Goal: Transaction & Acquisition: Purchase product/service

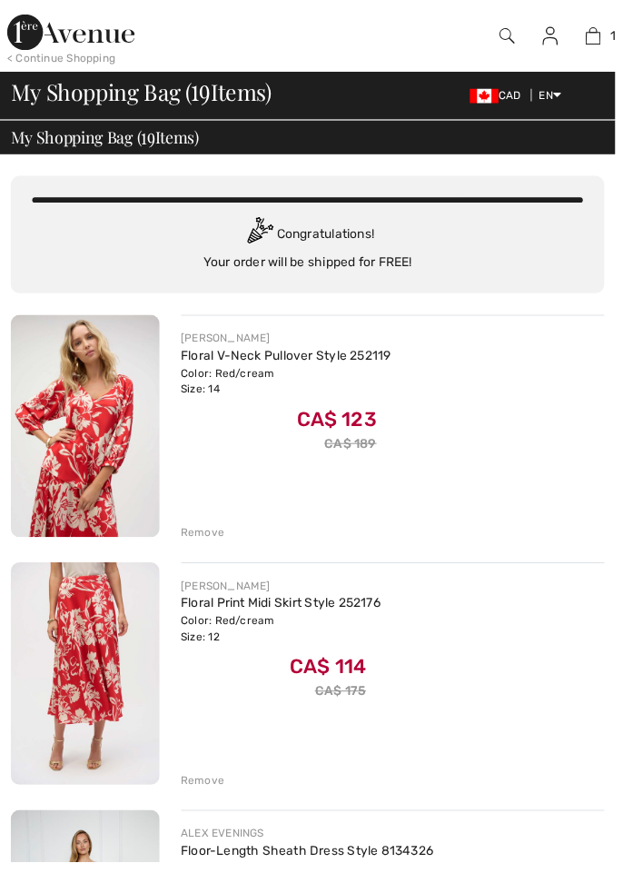
checkbox input "true"
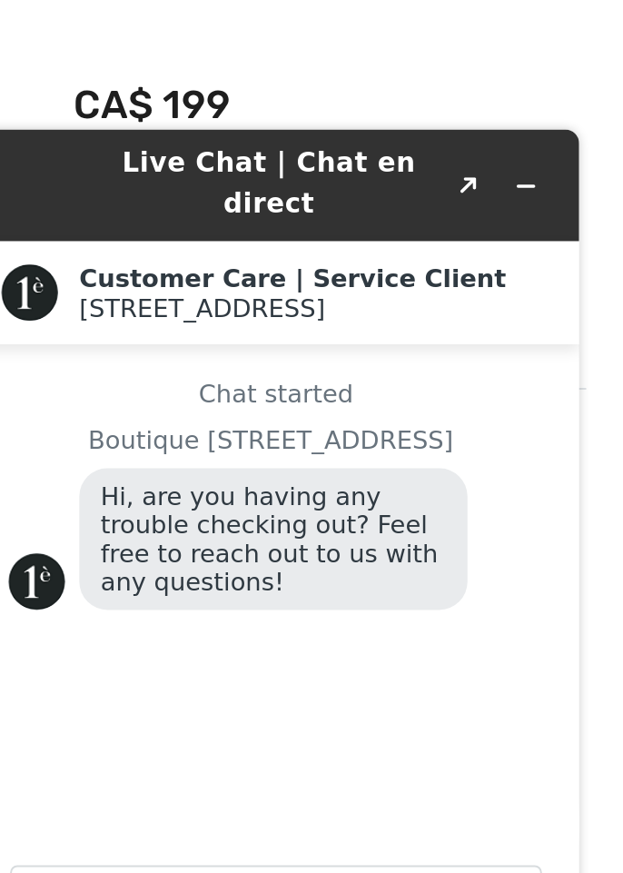
scroll to position [1573, 0]
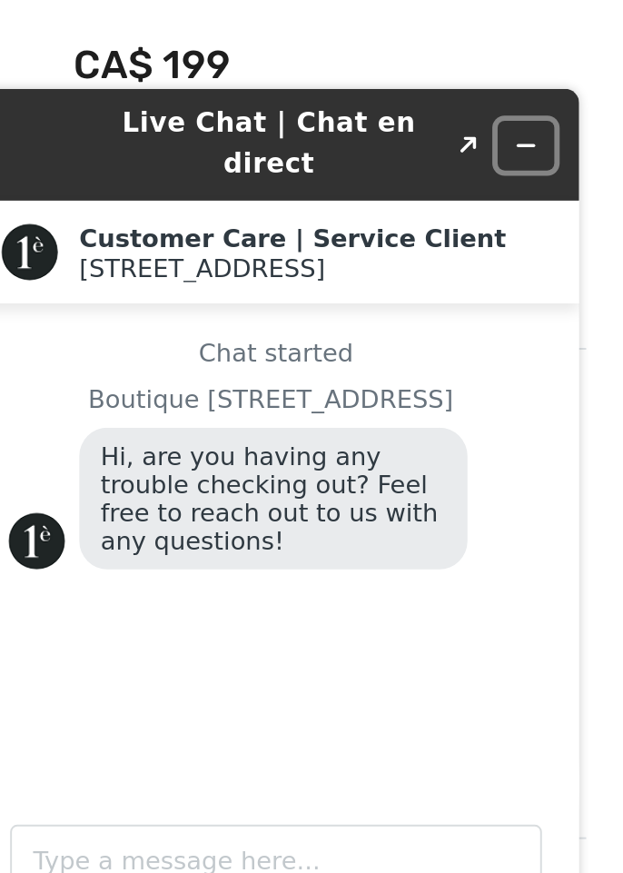
click at [248, 98] on icon "Minimize widget" at bounding box center [242, 103] width 13 height 13
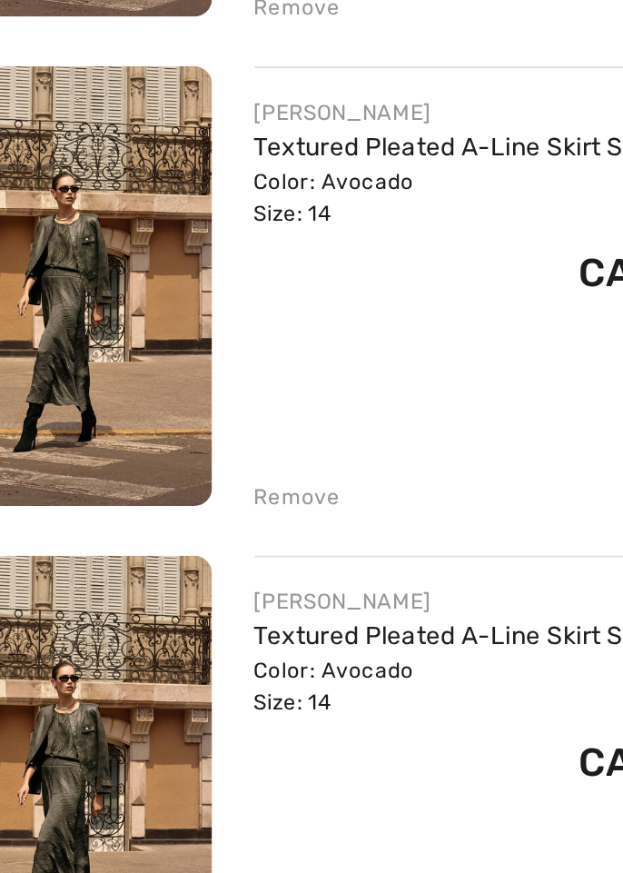
scroll to position [1641, 0]
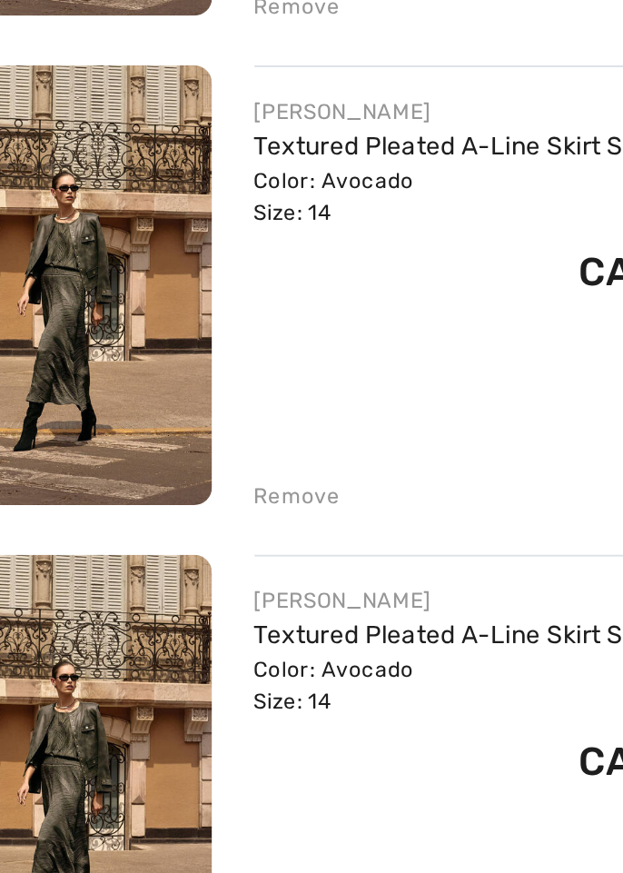
click at [206, 652] on div "Remove" at bounding box center [205, 652] width 45 height 16
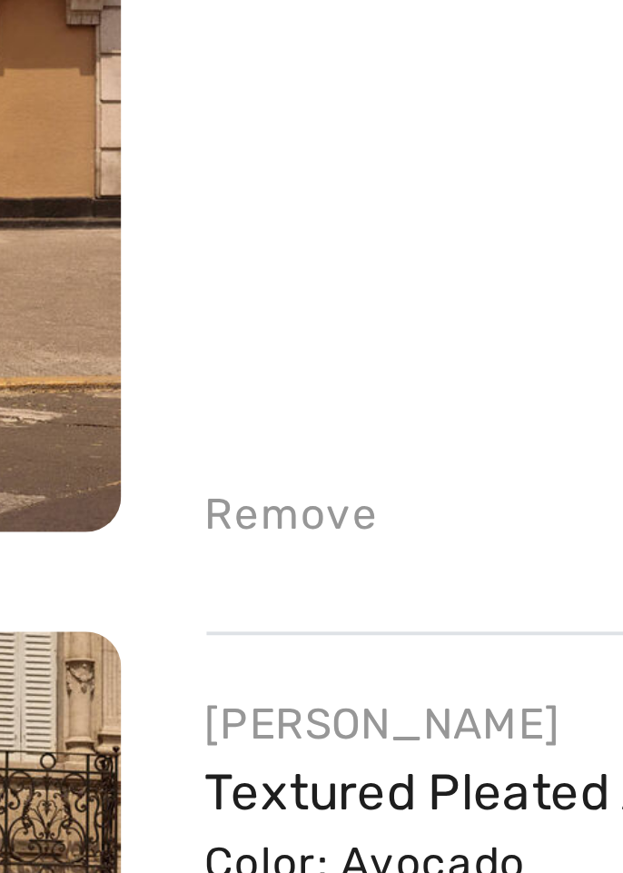
scroll to position [1619, 0]
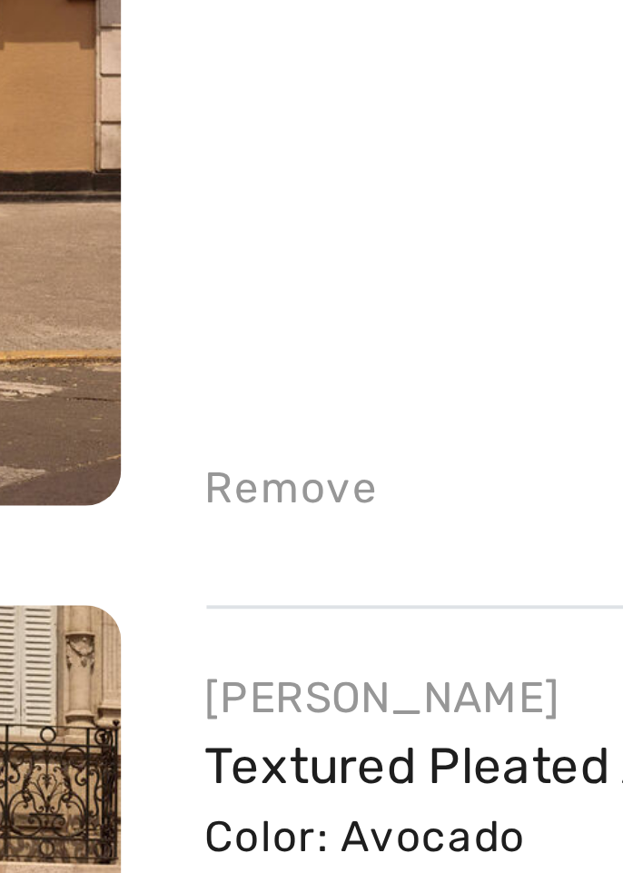
click at [194, 677] on div "Remove" at bounding box center [205, 676] width 45 height 16
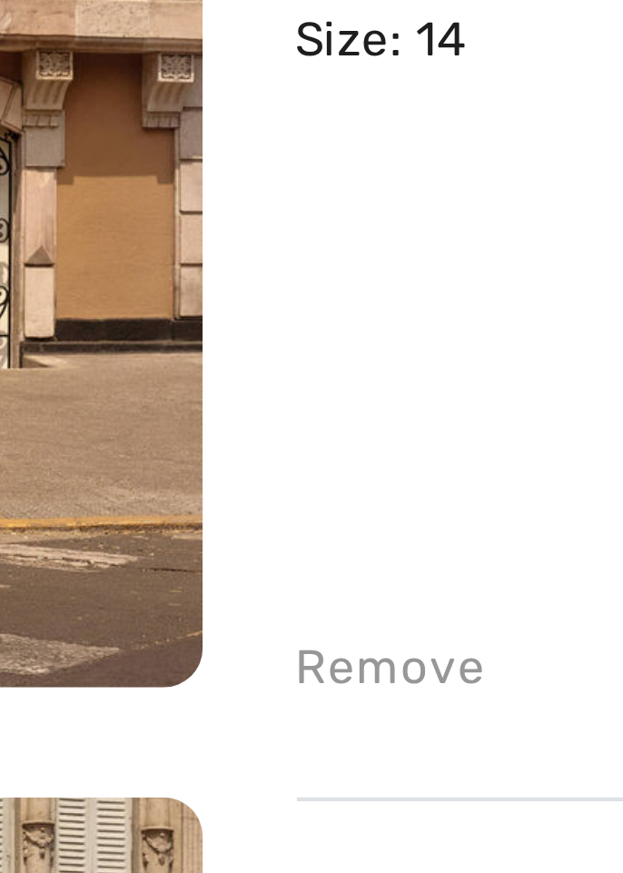
scroll to position [1594, 0]
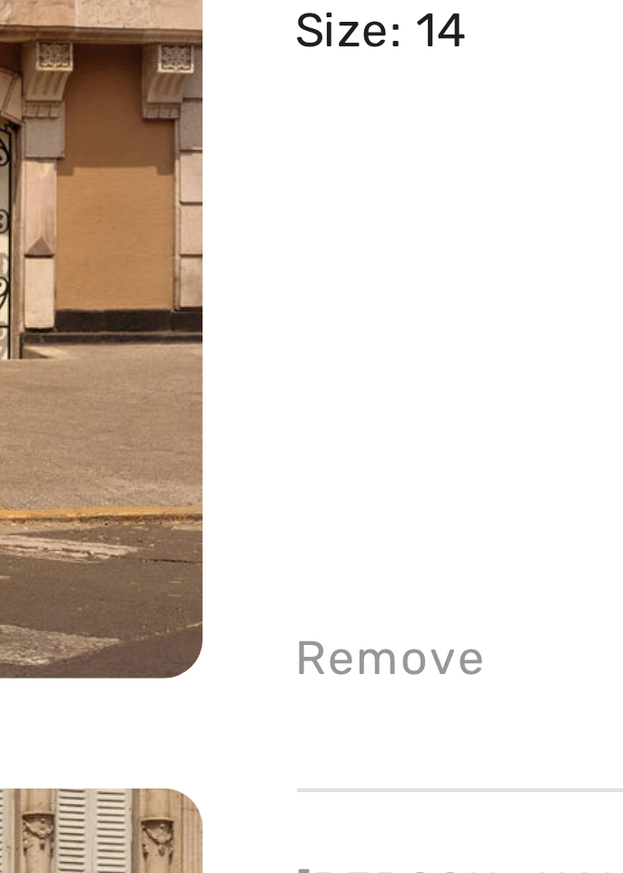
click at [193, 703] on div "Remove" at bounding box center [205, 699] width 45 height 16
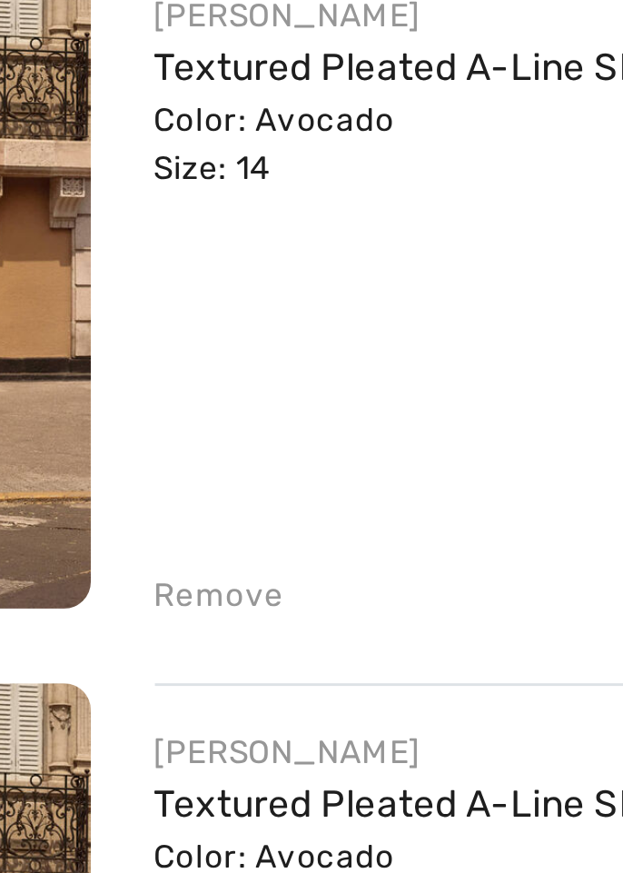
scroll to position [1572, 0]
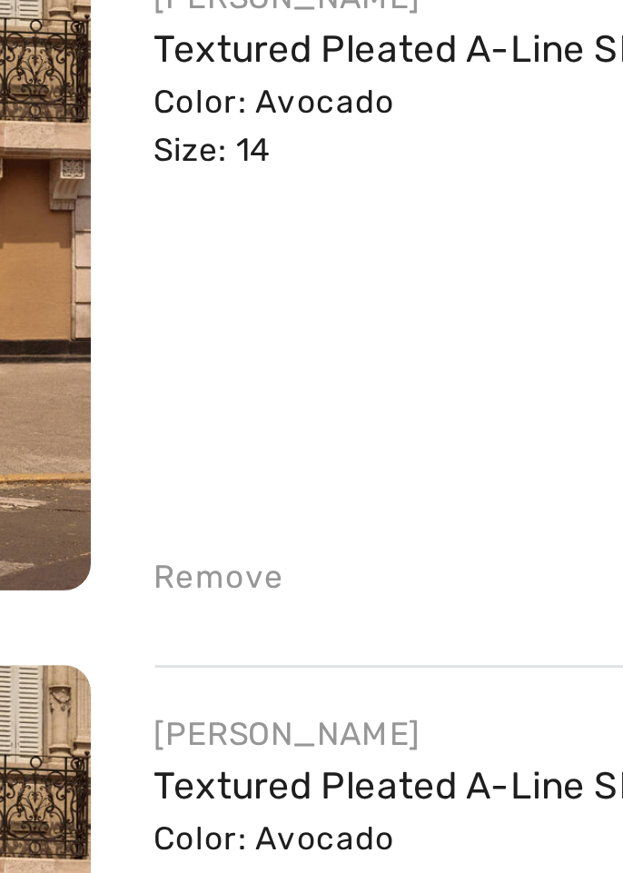
click at [197, 725] on div "Remove" at bounding box center [205, 722] width 45 height 16
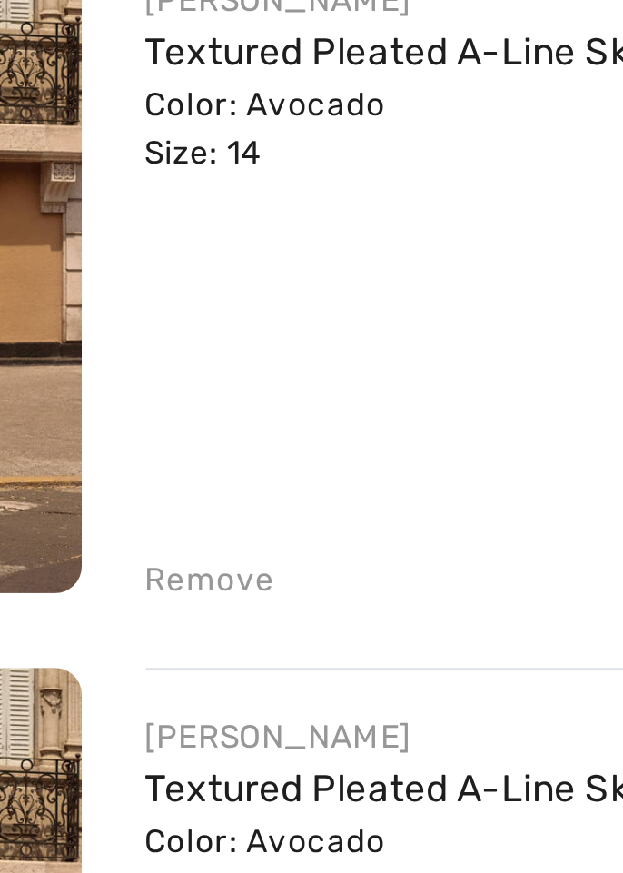
scroll to position [1550, 0]
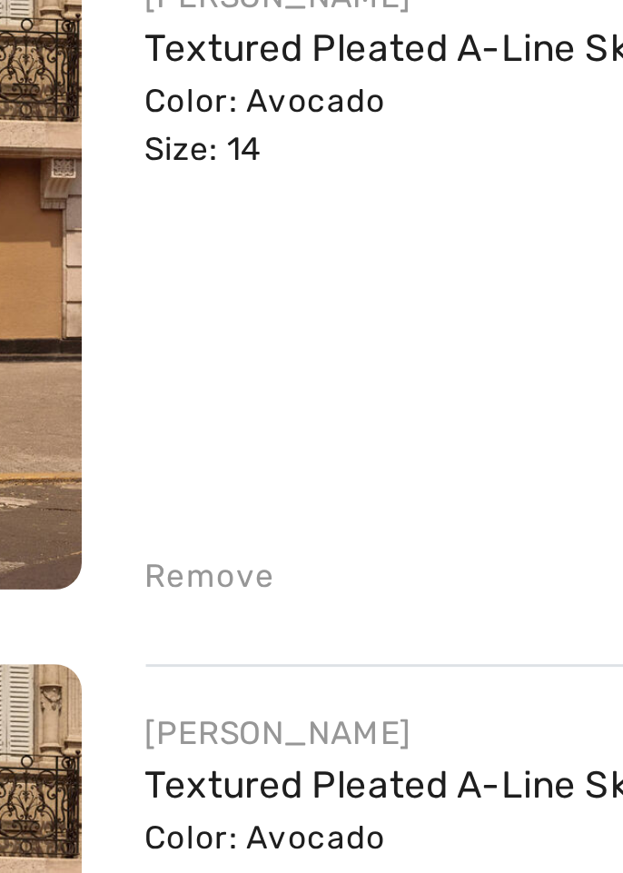
click at [200, 745] on div "Remove" at bounding box center [205, 745] width 45 height 16
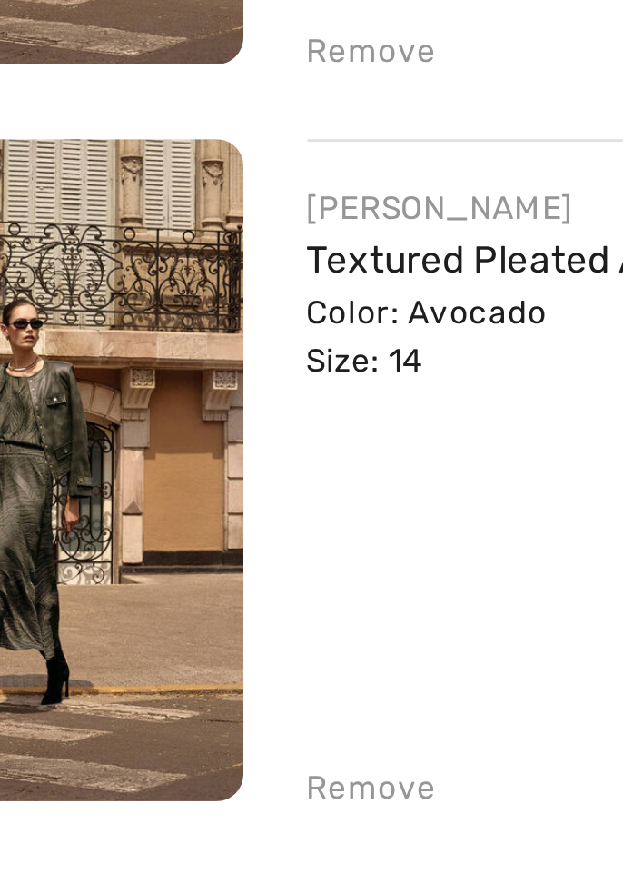
scroll to position [1502, 0]
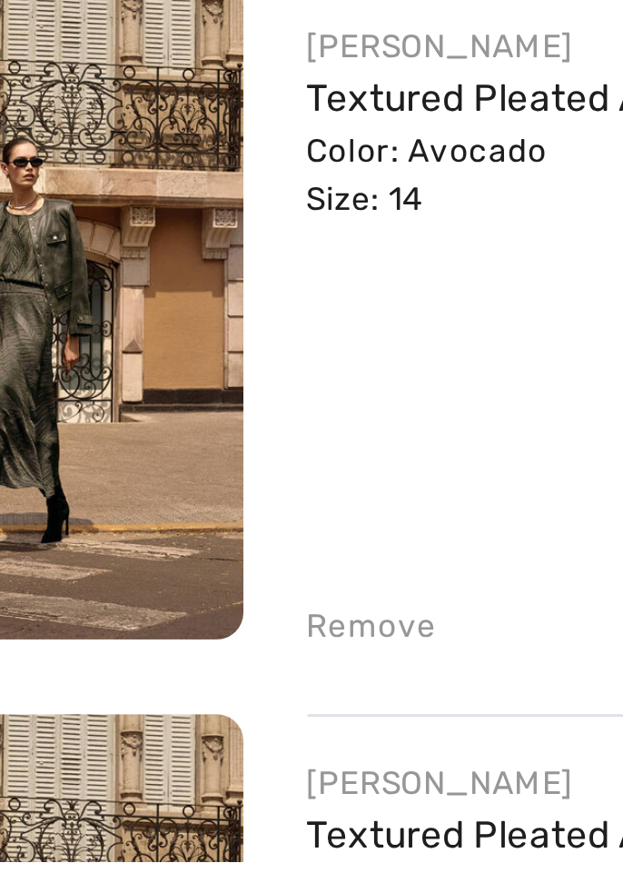
click at [193, 798] on div "Remove" at bounding box center [205, 793] width 45 height 16
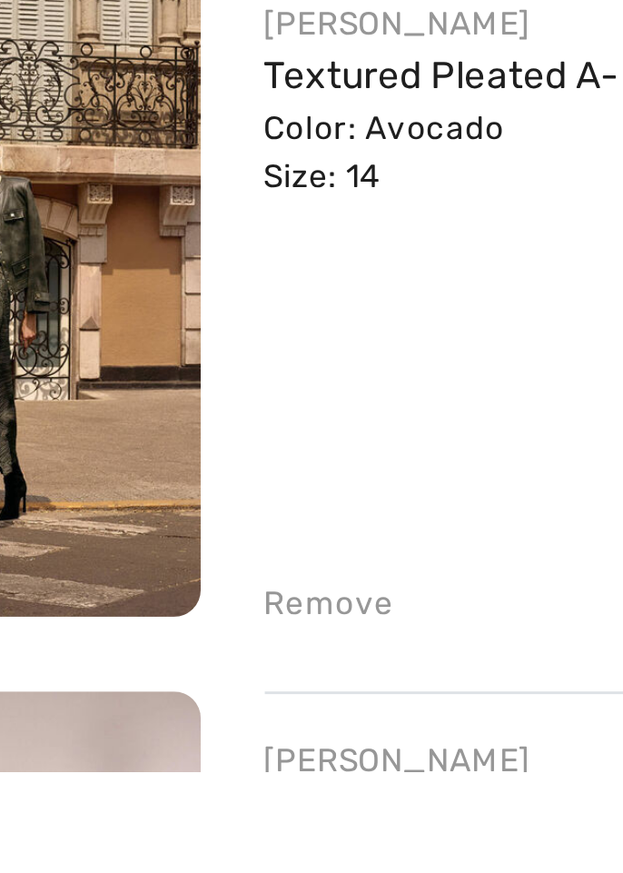
scroll to position [1479, 0]
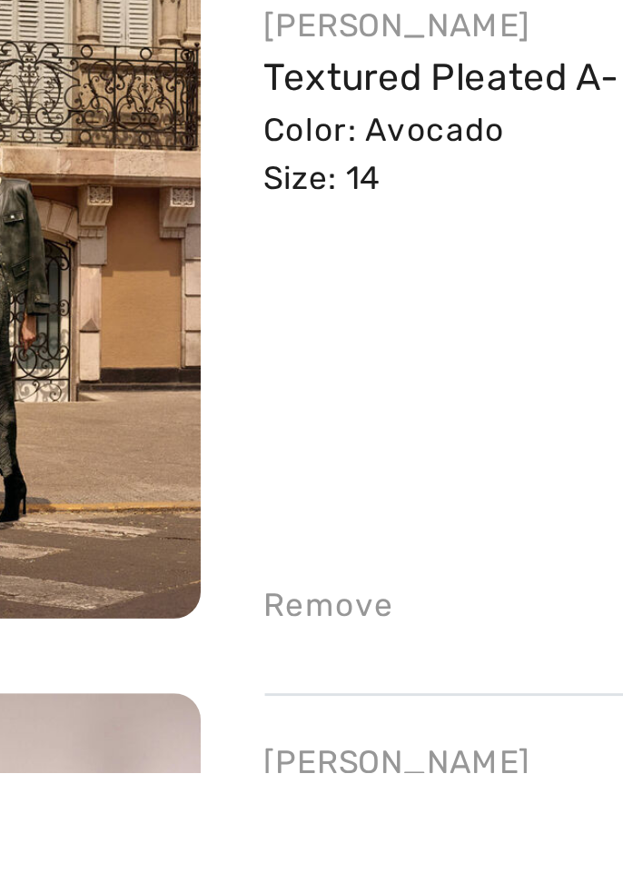
click at [193, 818] on div "Remove" at bounding box center [205, 816] width 45 height 16
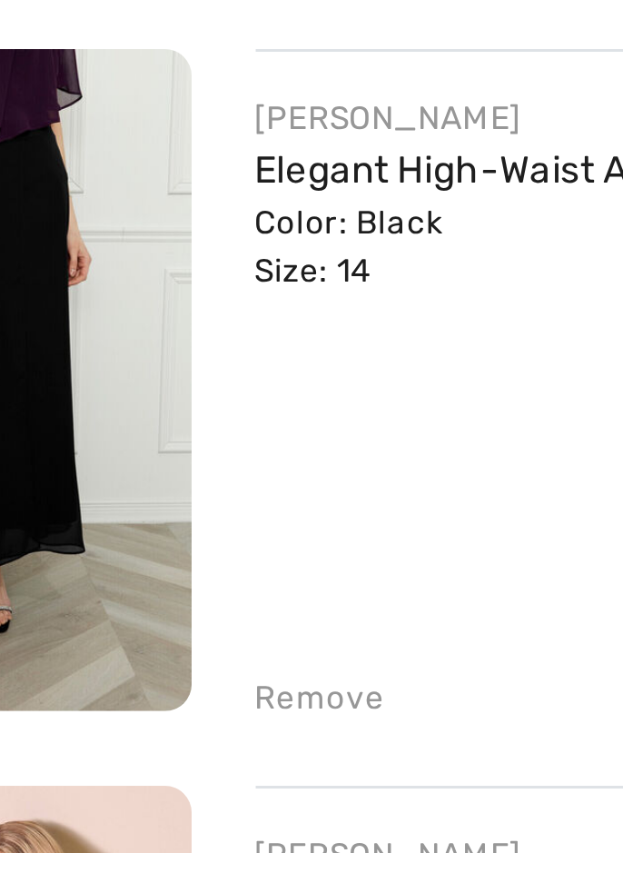
scroll to position [2227, 0]
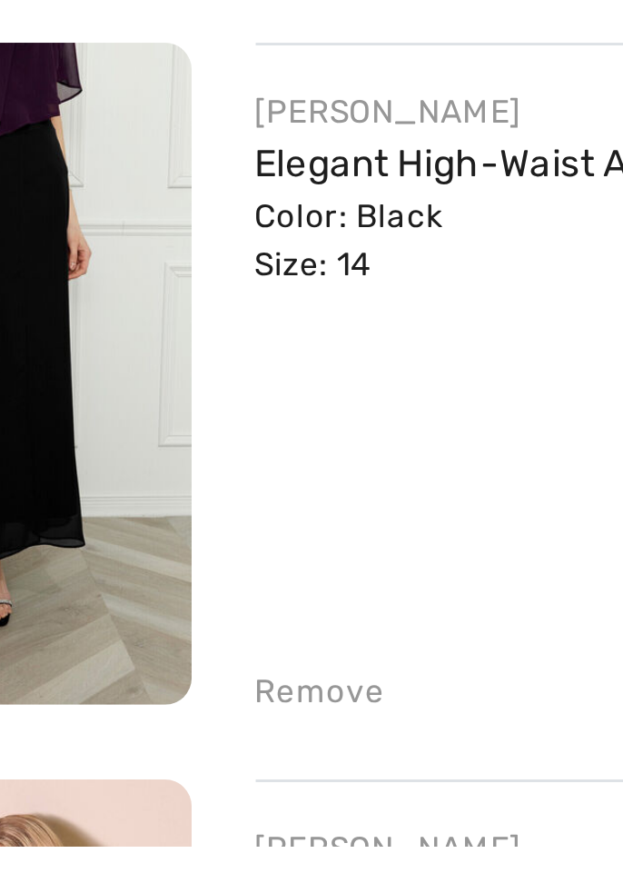
click at [194, 816] on div "Remove" at bounding box center [205, 820] width 45 height 16
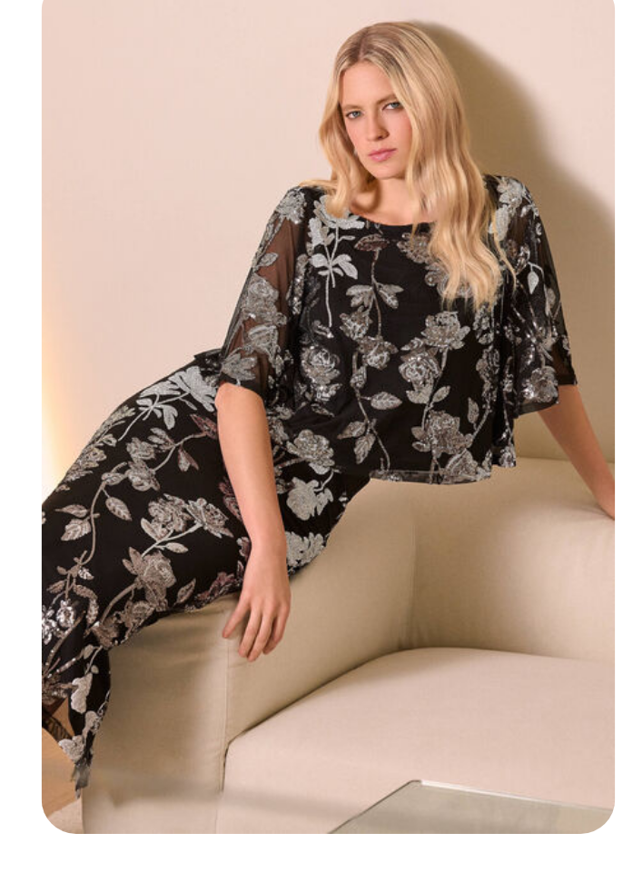
scroll to position [2388, 0]
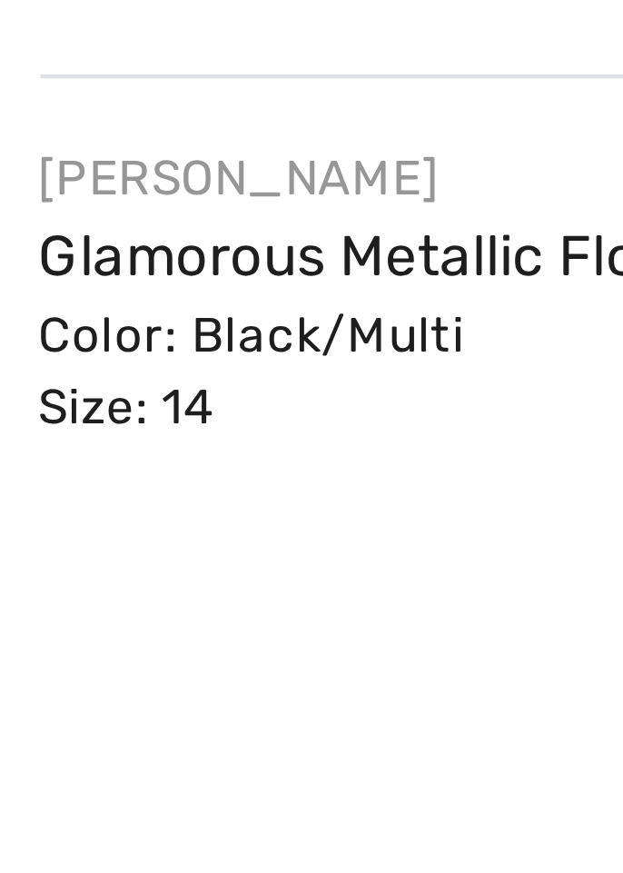
click at [212, 380] on link "Glamorous Metallic Floral Pullover Style 254181" at bounding box center [325, 377] width 284 height 15
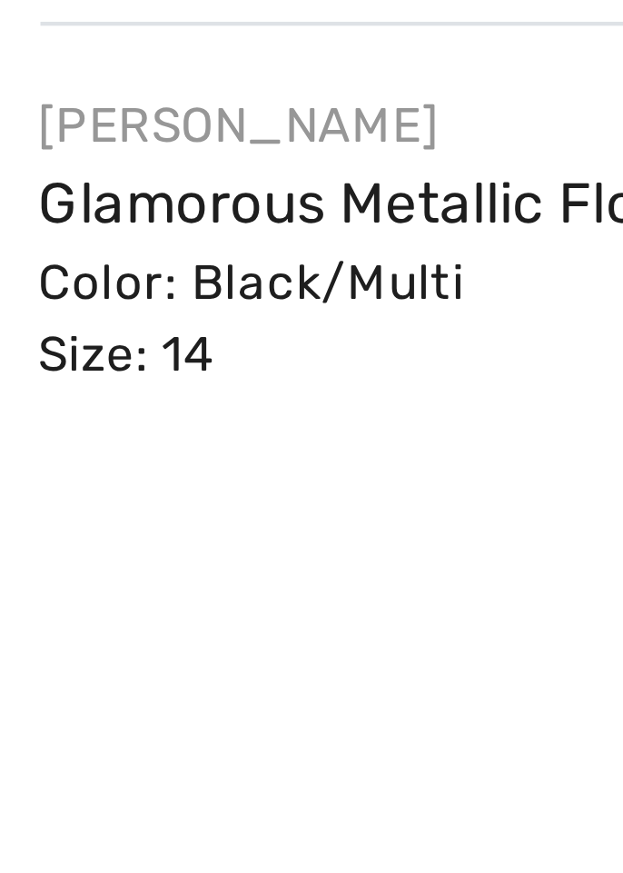
scroll to position [2491, 0]
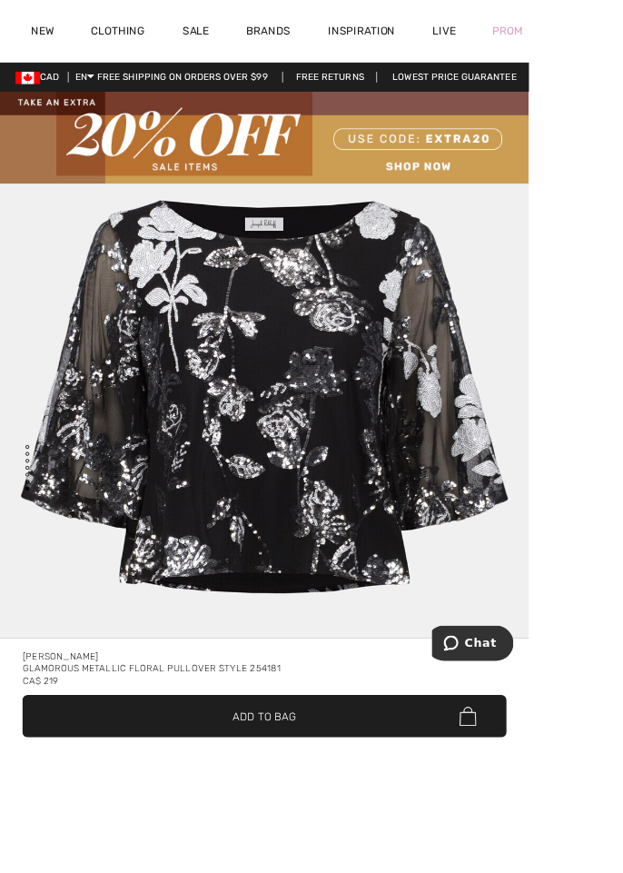
scroll to position [5957, 0]
click at [409, 795] on div "Glamorous Metallic Floral Pullover Style 254181" at bounding box center [311, 787] width 570 height 15
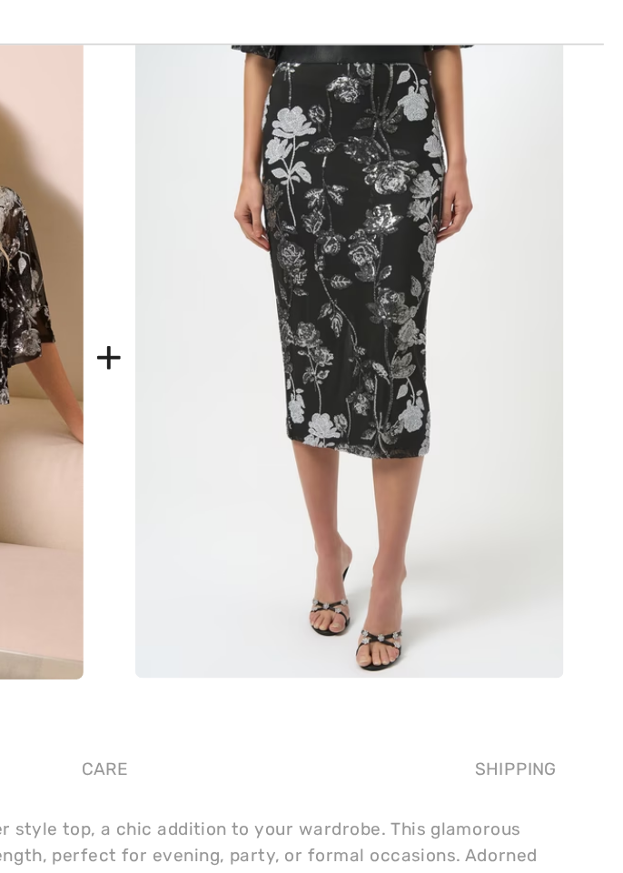
scroll to position [1550, 0]
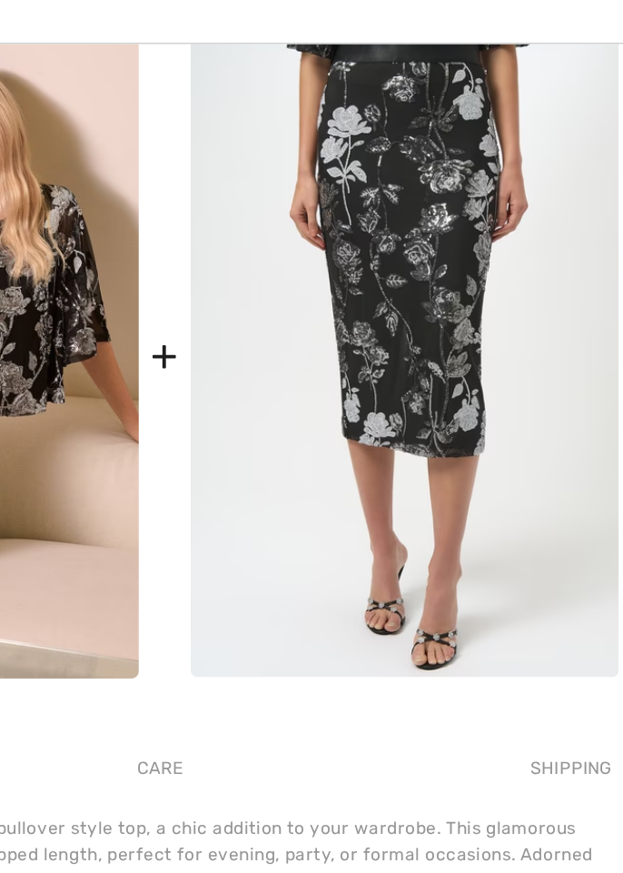
click at [312, 273] on div "+" at bounding box center [310, 270] width 17 height 41
click at [404, 312] on img at bounding box center [463, 270] width 270 height 404
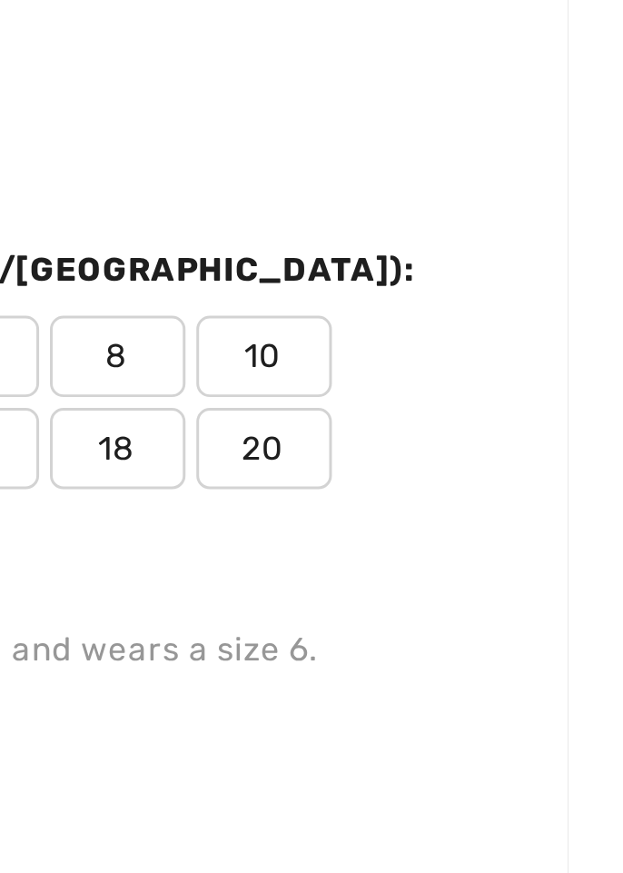
click at [446, 332] on span "16" at bounding box center [423, 343] width 45 height 27
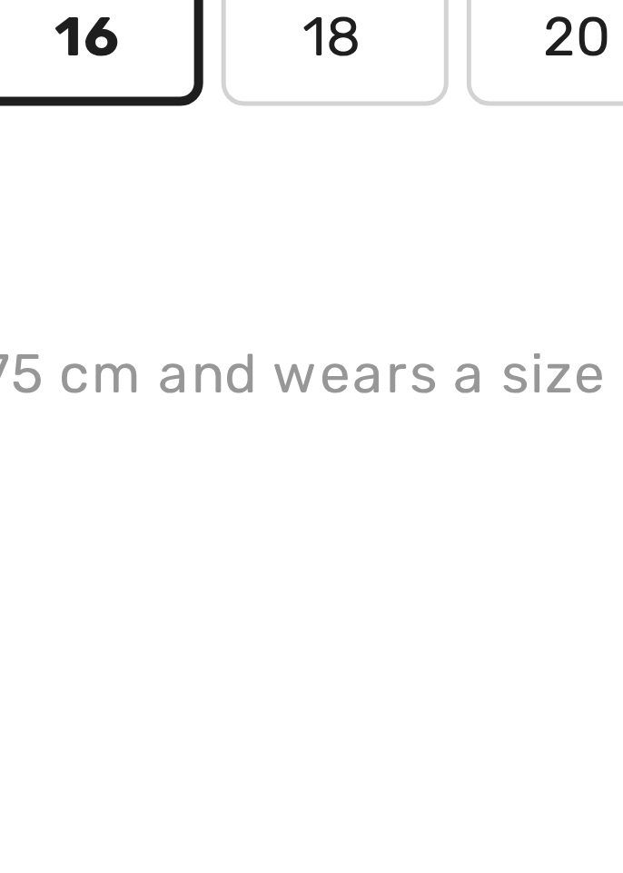
click at [371, 433] on span "Size Guide" at bounding box center [336, 441] width 68 height 16
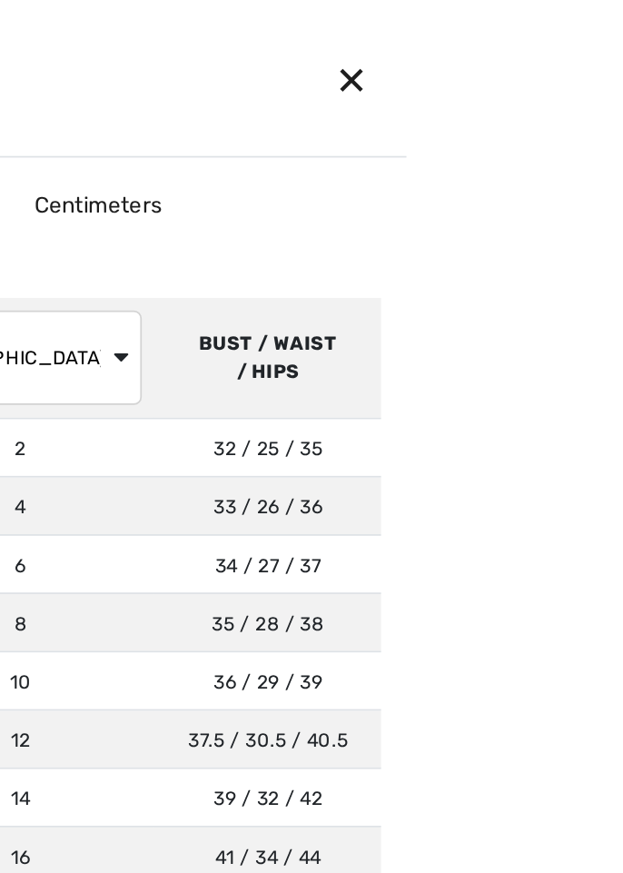
click at [601, 51] on div "✕" at bounding box center [577, 45] width 48 height 38
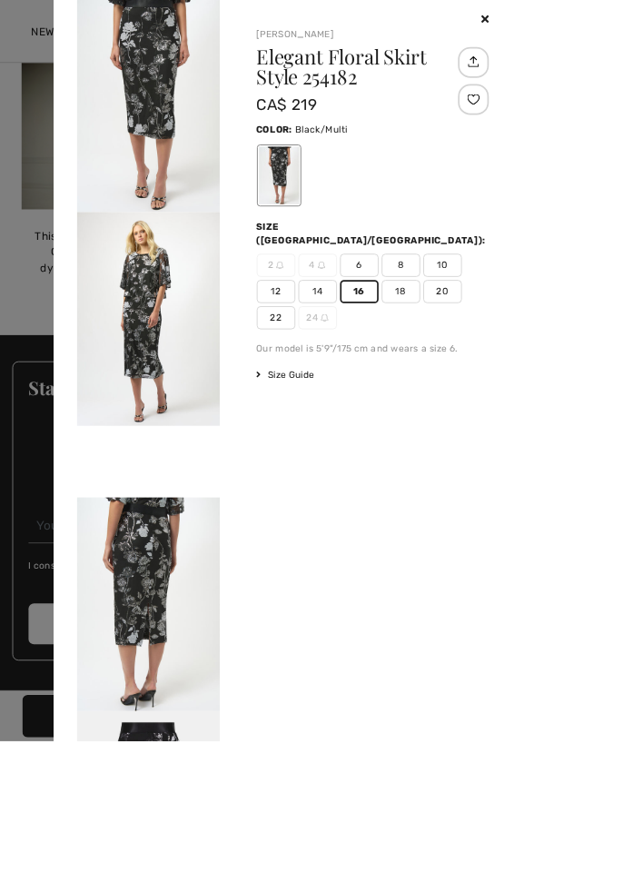
scroll to position [3290, 0]
click at [359, 872] on div "Your browser does not support the video tag. [PERSON_NAME] Elegant Floral Skirt…" at bounding box center [343, 436] width 560 height 873
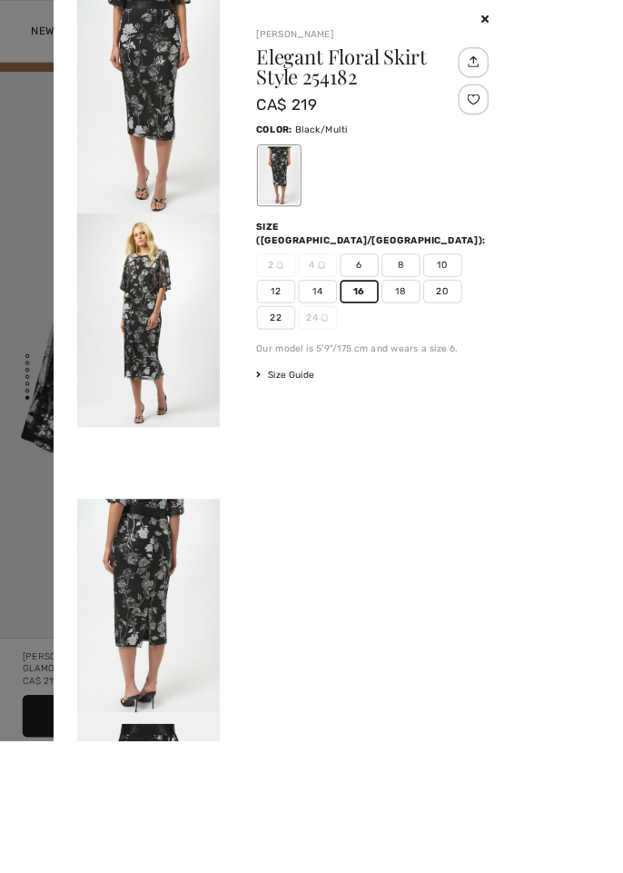
scroll to position [0, 0]
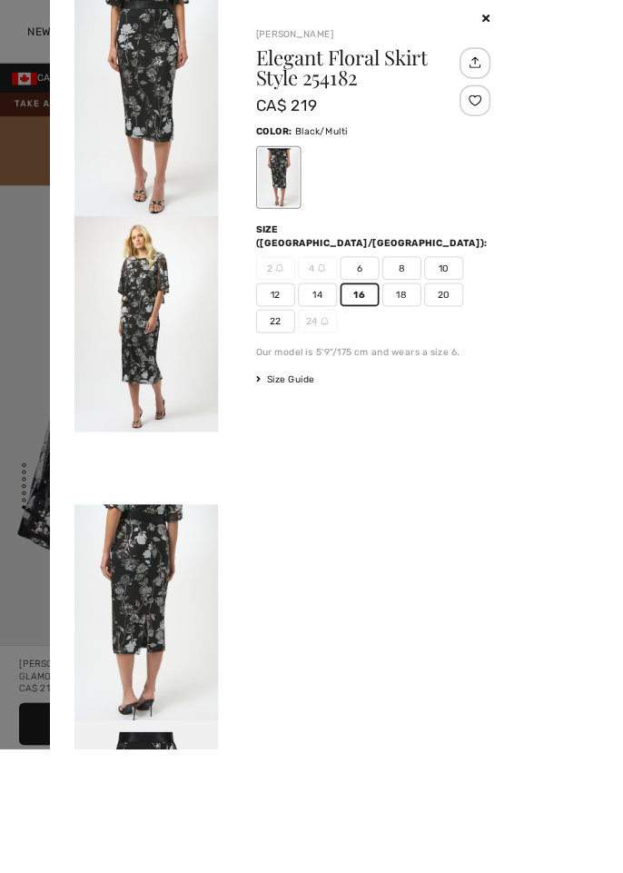
click at [481, 103] on h1 "Elegant Floral Skirt Style 254182" at bounding box center [427, 78] width 251 height 47
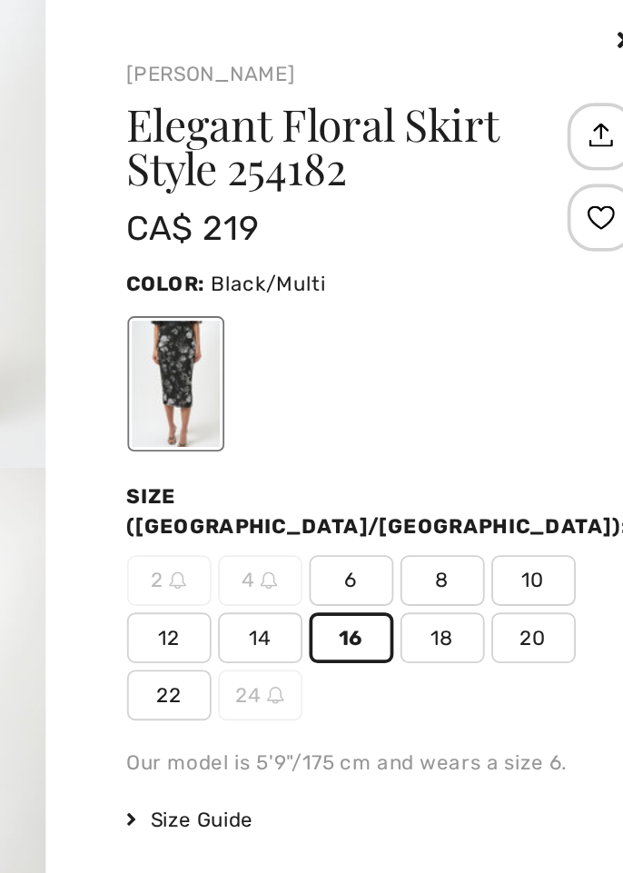
click at [450, 92] on h1 "Elegant Floral Skirt Style 254182" at bounding box center [427, 78] width 251 height 47
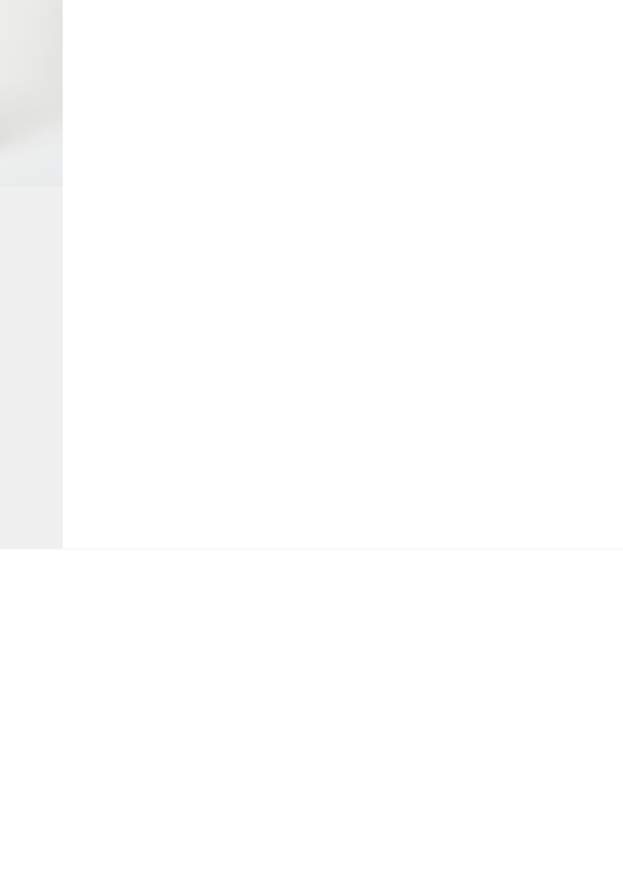
scroll to position [539, 0]
click at [365, 872] on div "Your browser does not support the video tag. [PERSON_NAME] Elegant Floral Skirt…" at bounding box center [343, 436] width 560 height 873
click at [342, 872] on div "Your browser does not support the video tag. Joseph Ribkoff Elegant Floral Skir…" at bounding box center [343, 436] width 560 height 873
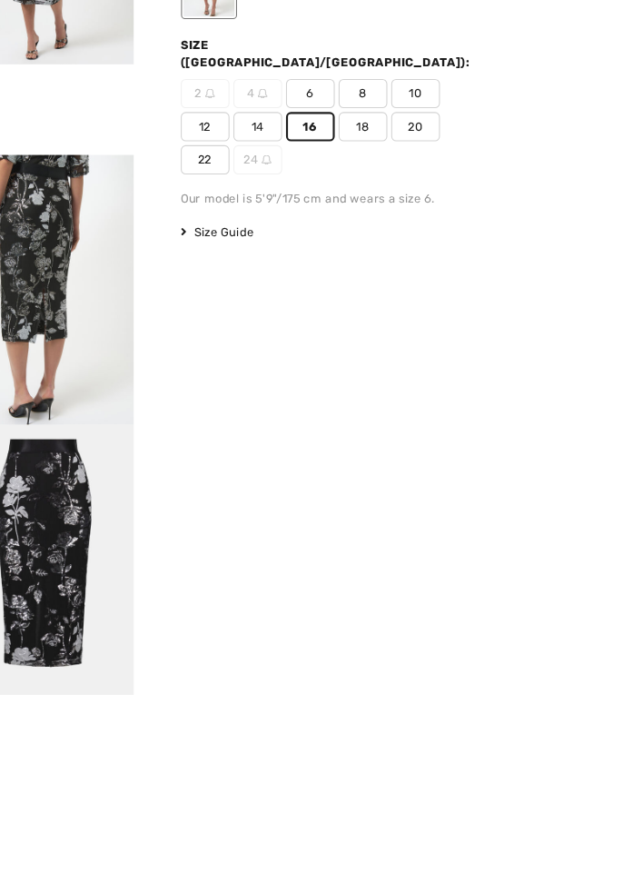
scroll to position [0, 0]
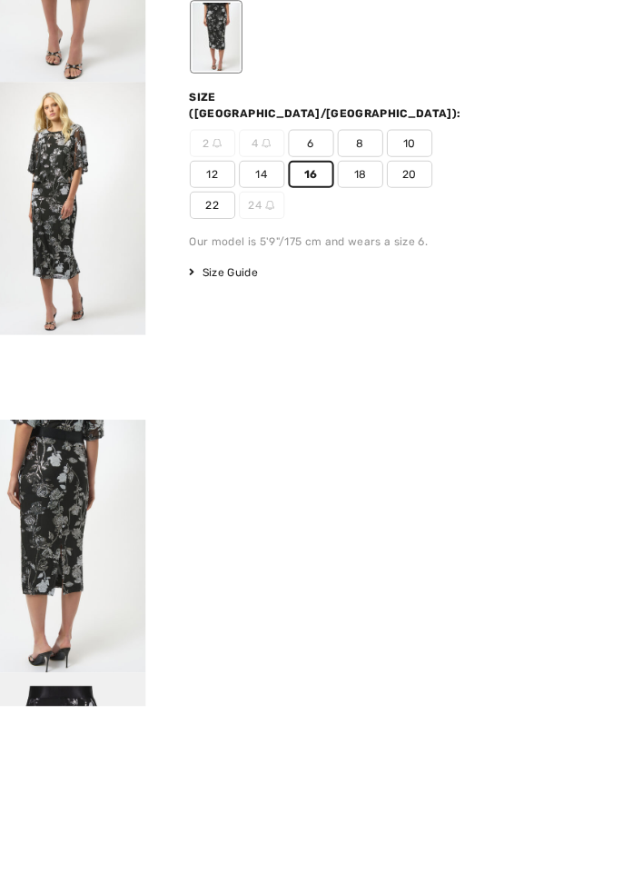
click at [363, 872] on div "Your browser does not support the video tag. Joseph Ribkoff Elegant Floral Skir…" at bounding box center [343, 436] width 560 height 873
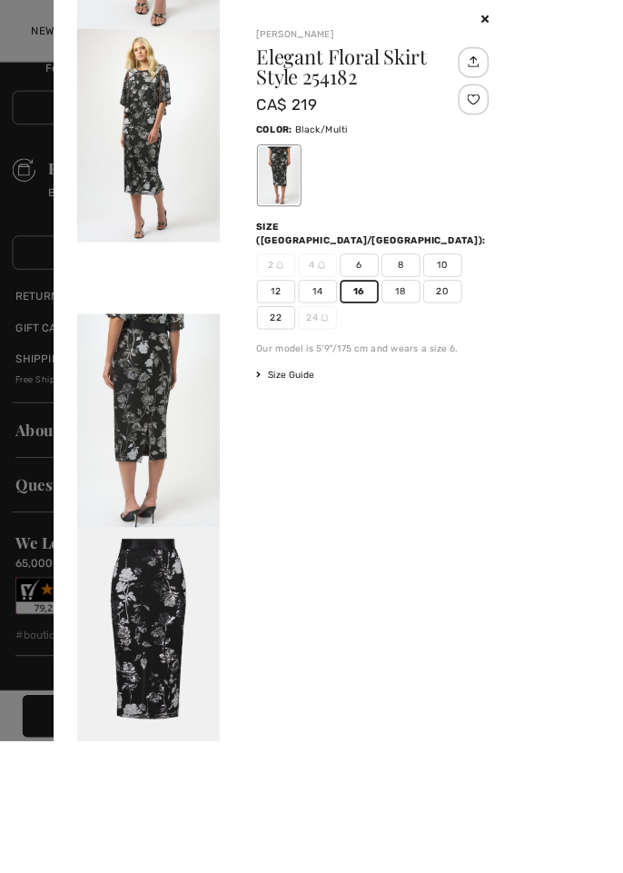
scroll to position [4083, 0]
click at [177, 757] on img at bounding box center [175, 747] width 168 height 252
click at [2, 637] on div at bounding box center [311, 436] width 623 height 873
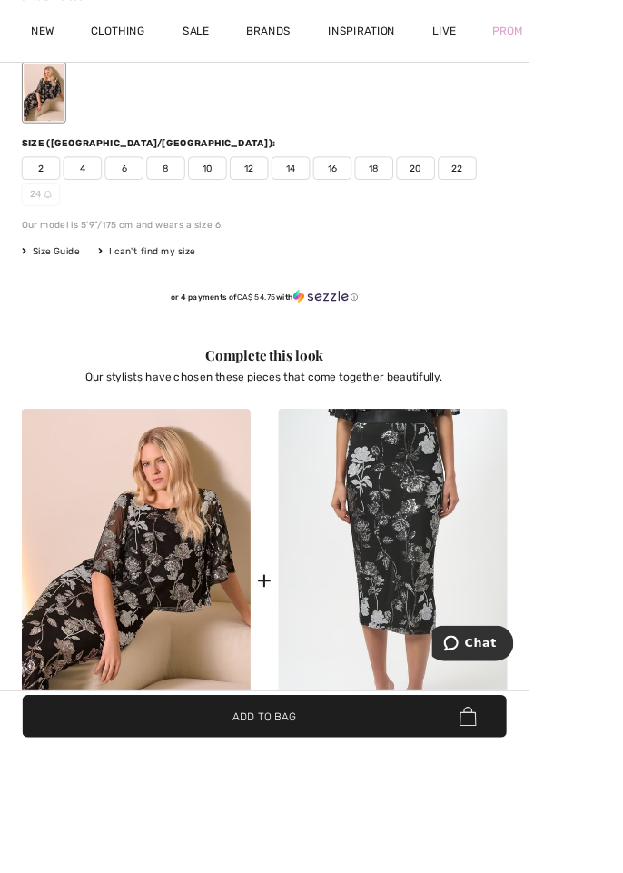
scroll to position [1136, 0]
click at [452, 649] on img at bounding box center [463, 684] width 270 height 404
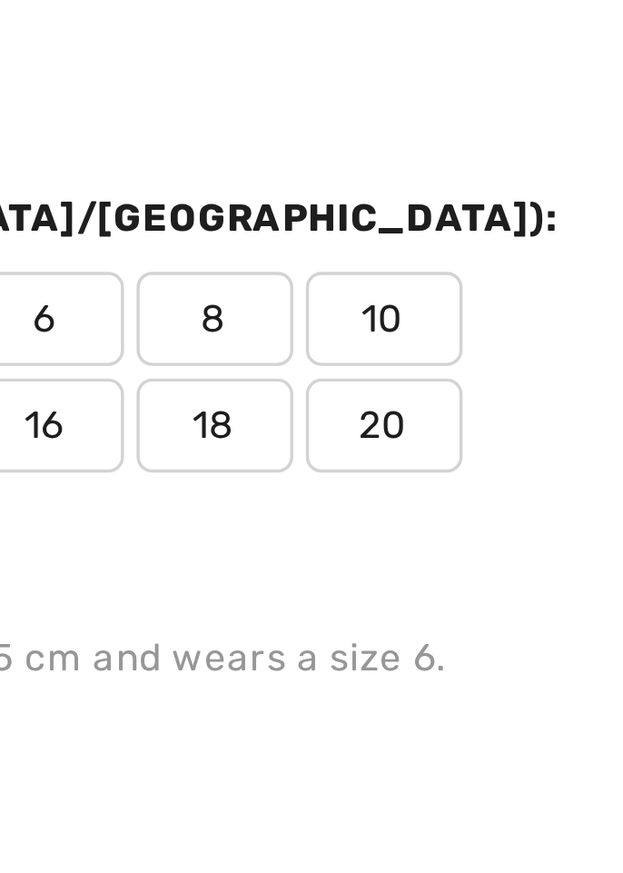
scroll to position [1138, 0]
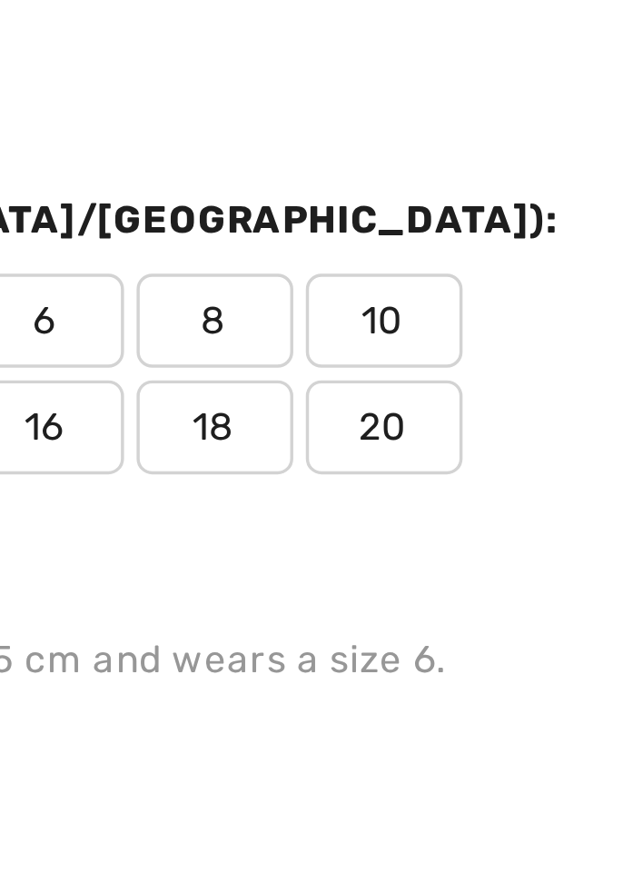
click at [446, 330] on span "16" at bounding box center [423, 343] width 45 height 27
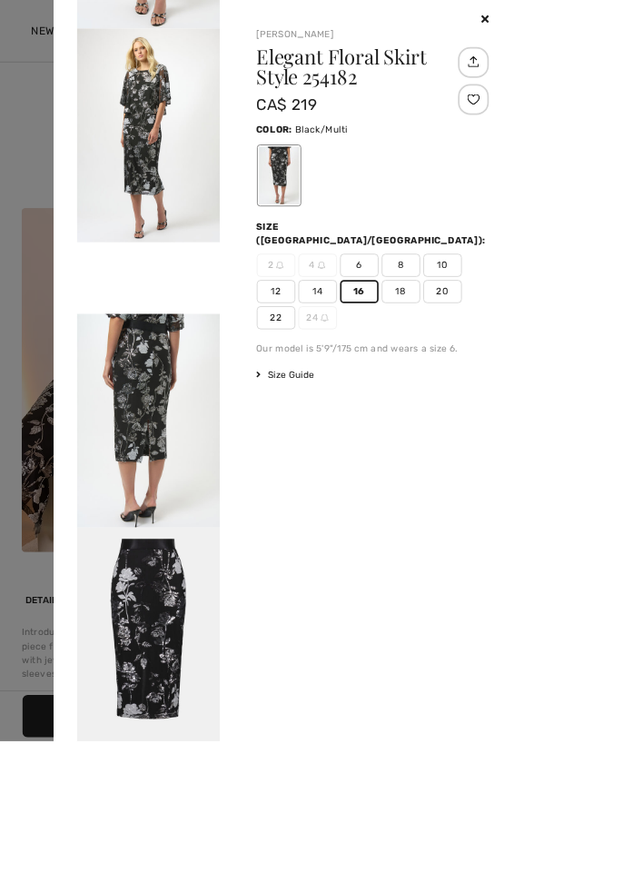
scroll to position [0, 0]
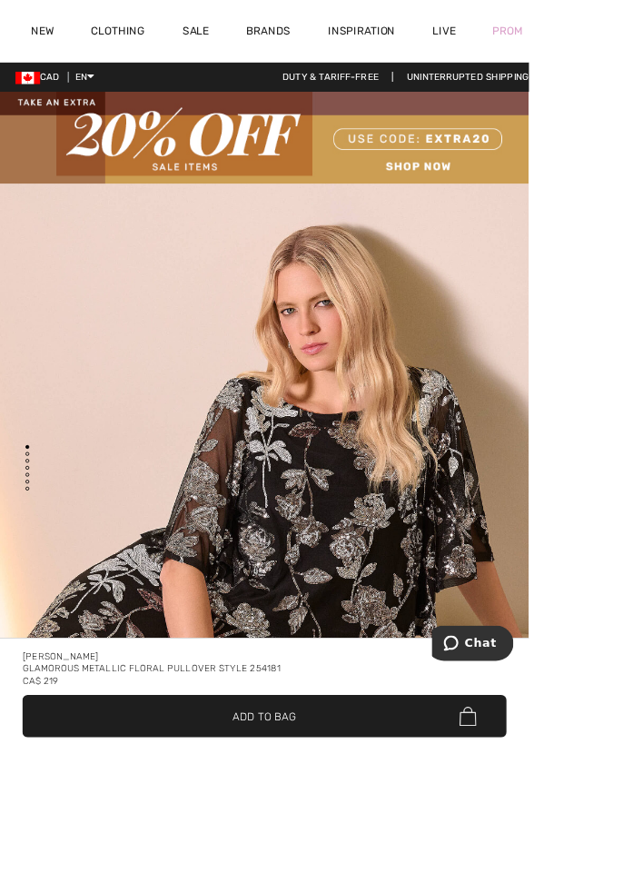
click at [332, 868] on span "✔ Added to Bag Add to Bag" at bounding box center [311, 843] width 570 height 50
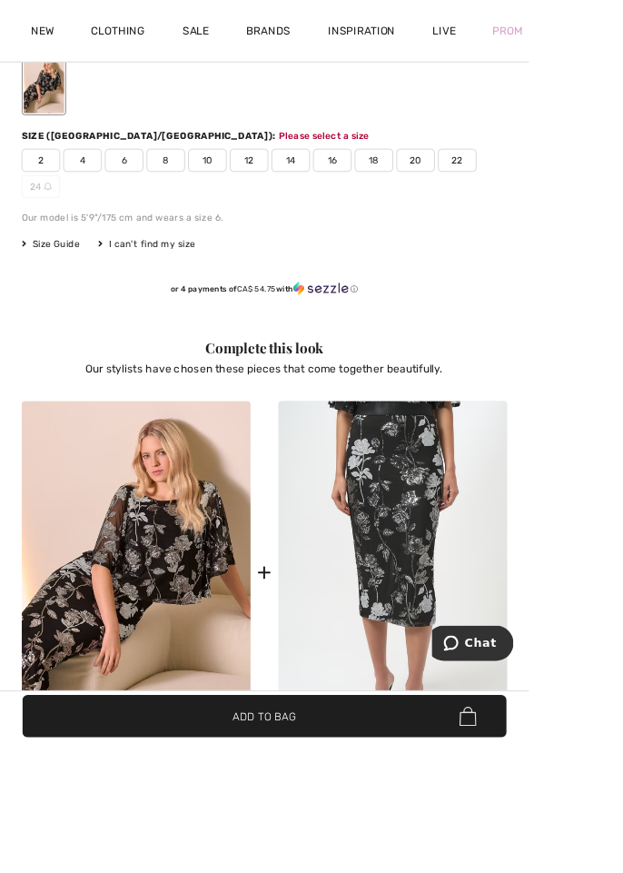
scroll to position [1088, 0]
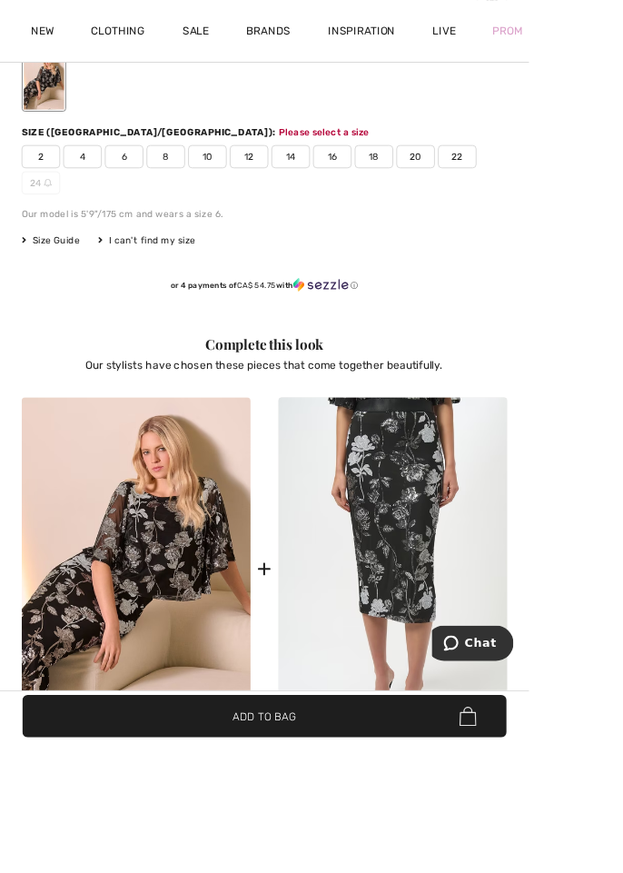
click at [441, 689] on img at bounding box center [463, 670] width 270 height 404
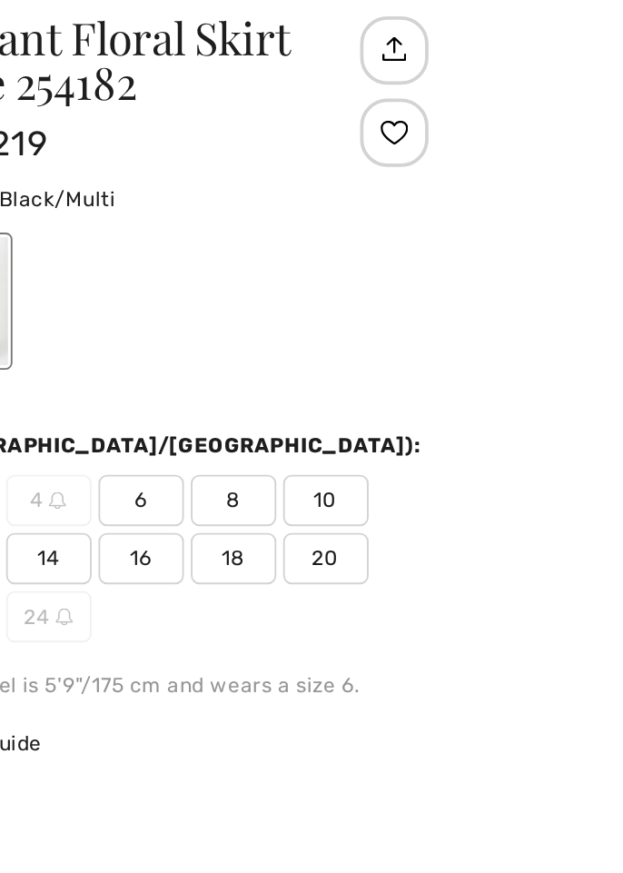
scroll to position [0, 0]
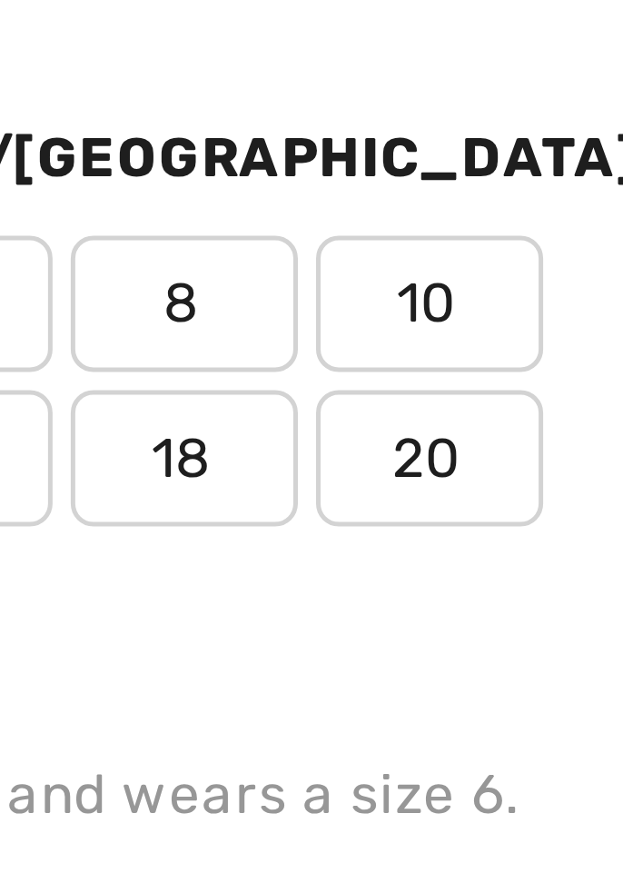
click at [446, 330] on span "16" at bounding box center [423, 343] width 45 height 27
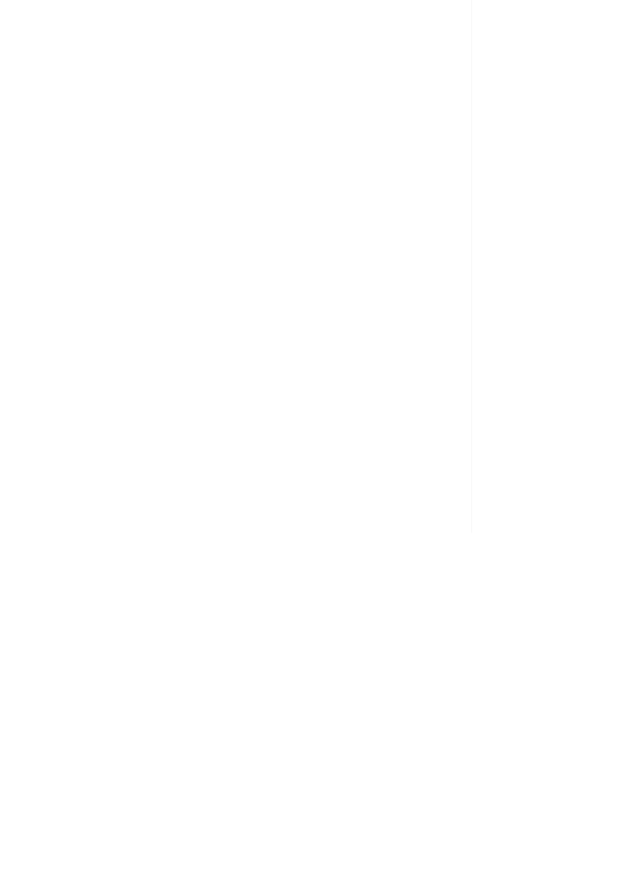
scroll to position [191, 0]
click at [546, 872] on div "Your browser does not support the video tag. Joseph Ribkoff Elegant Floral Skir…" at bounding box center [343, 436] width 560 height 873
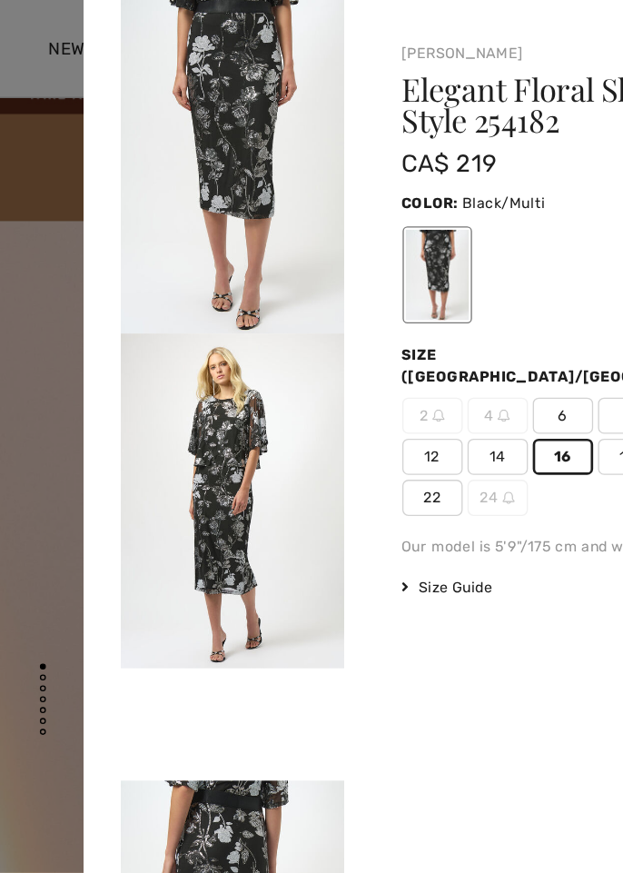
scroll to position [0, 0]
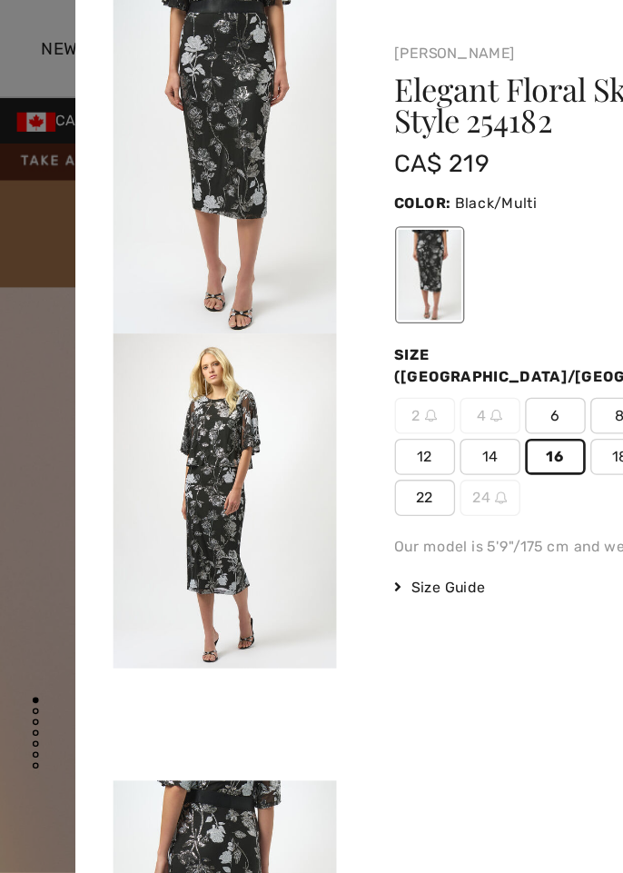
click at [41, 145] on div at bounding box center [311, 436] width 623 height 873
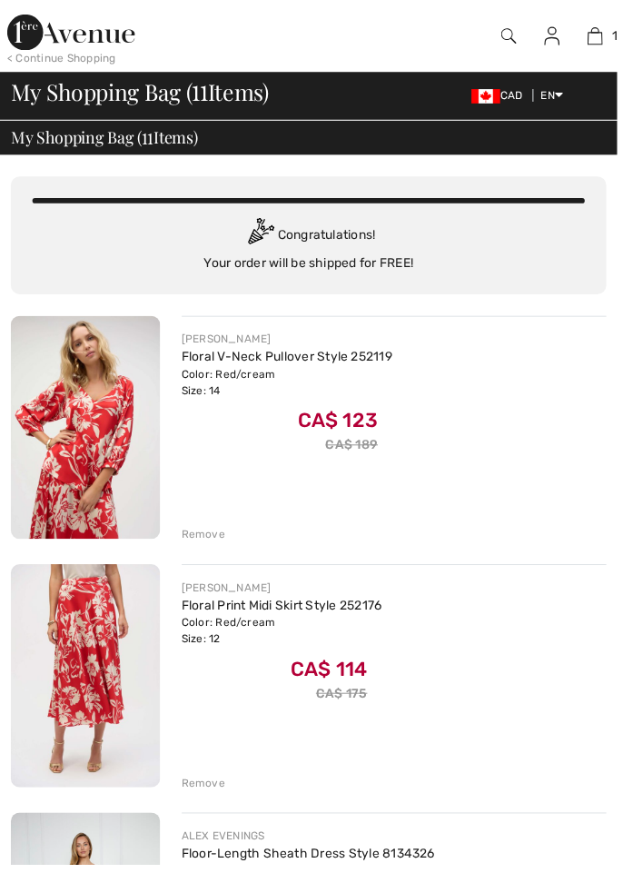
checkbox input "true"
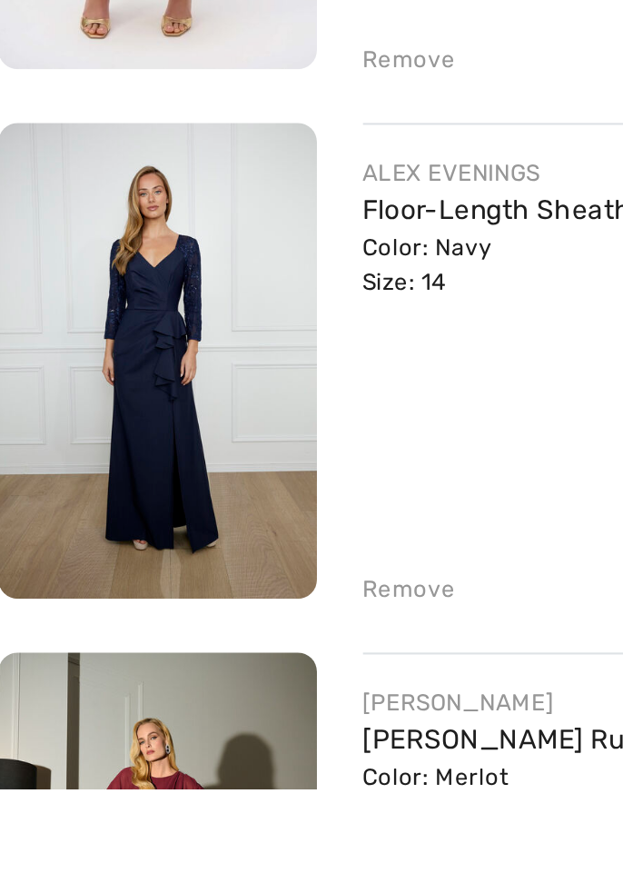
scroll to position [263, 0]
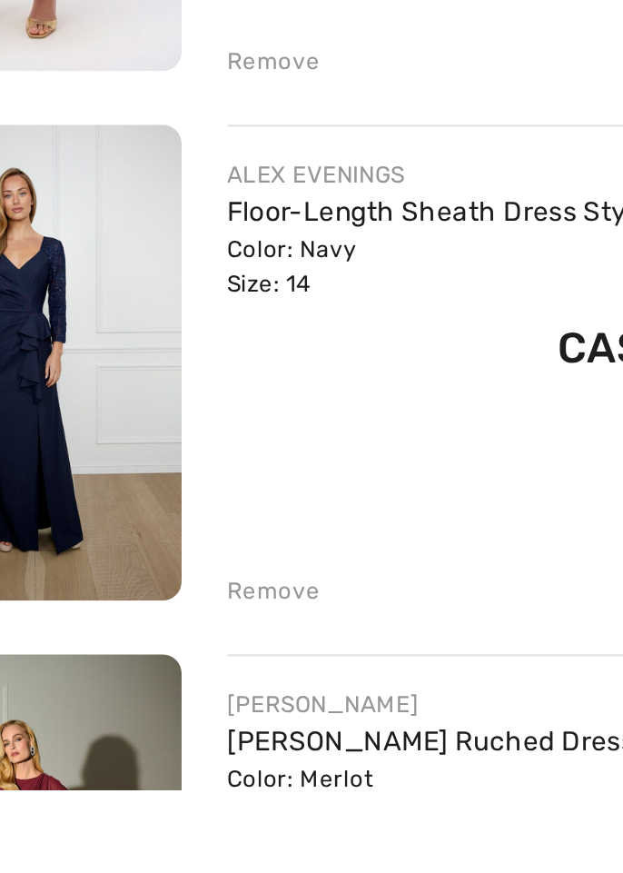
click at [212, 782] on div "Remove" at bounding box center [205, 778] width 45 height 16
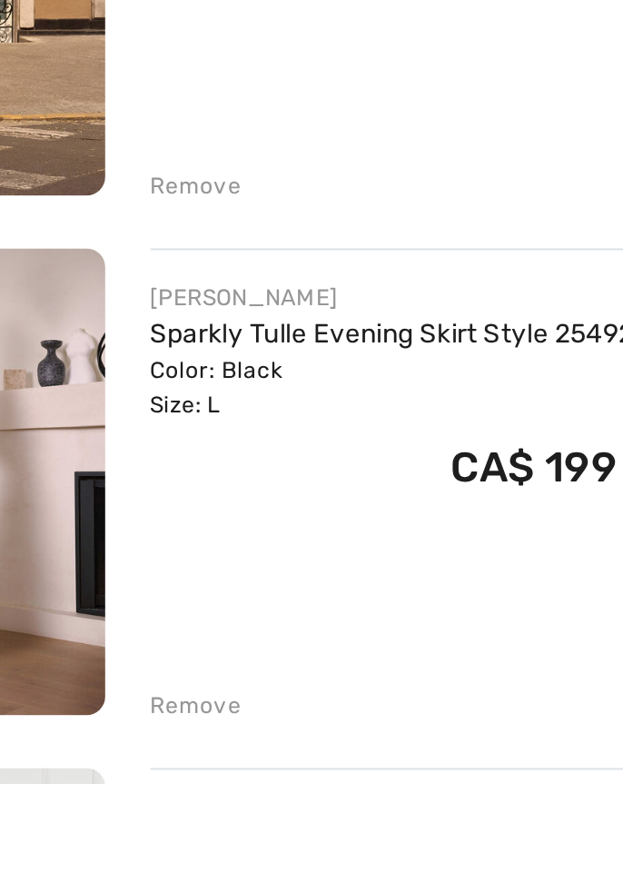
scroll to position [1215, 0]
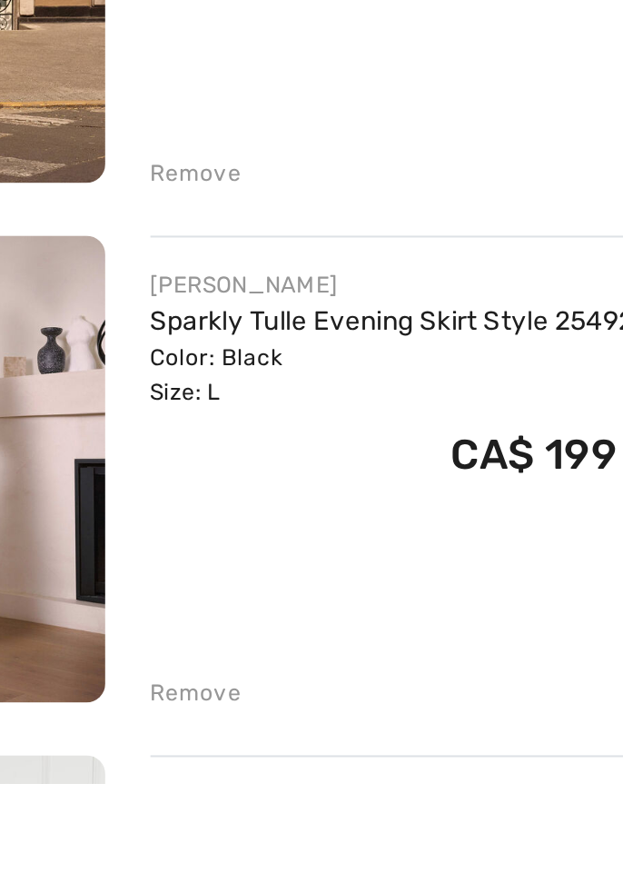
click at [206, 830] on div "Remove" at bounding box center [205, 829] width 45 height 16
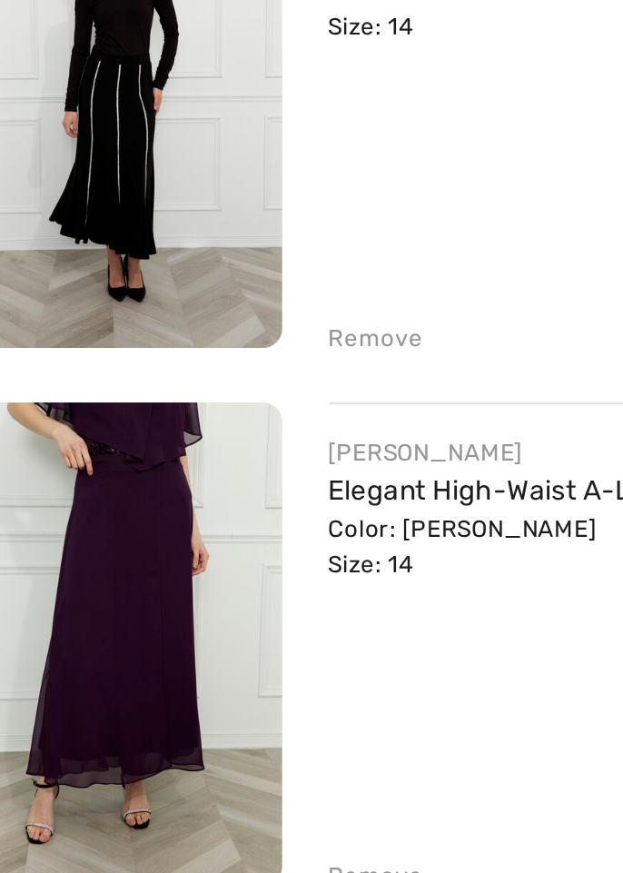
scroll to position [1664, 0]
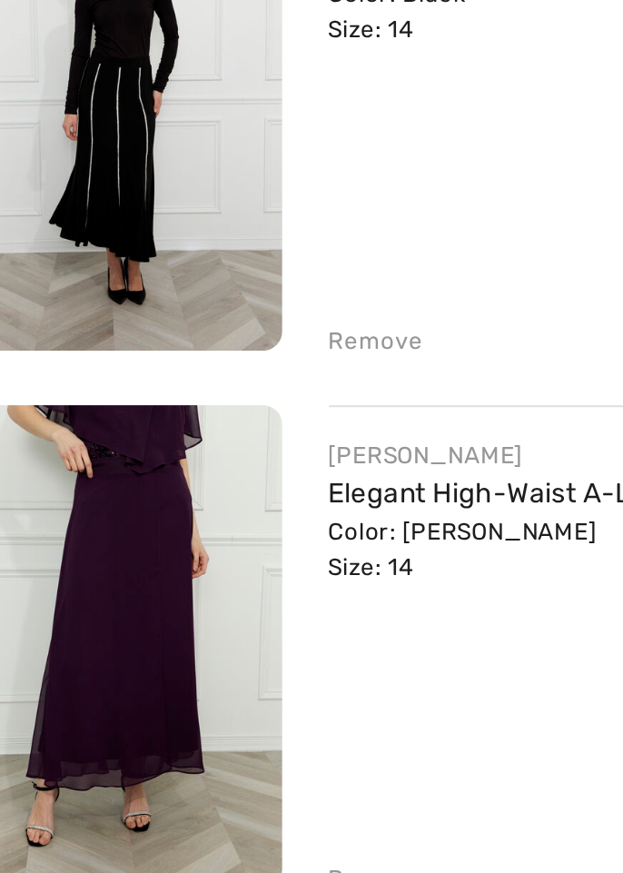
click at [196, 454] on link "Elegant High-Waist A-Line Skirt Style 259151" at bounding box center [317, 450] width 269 height 15
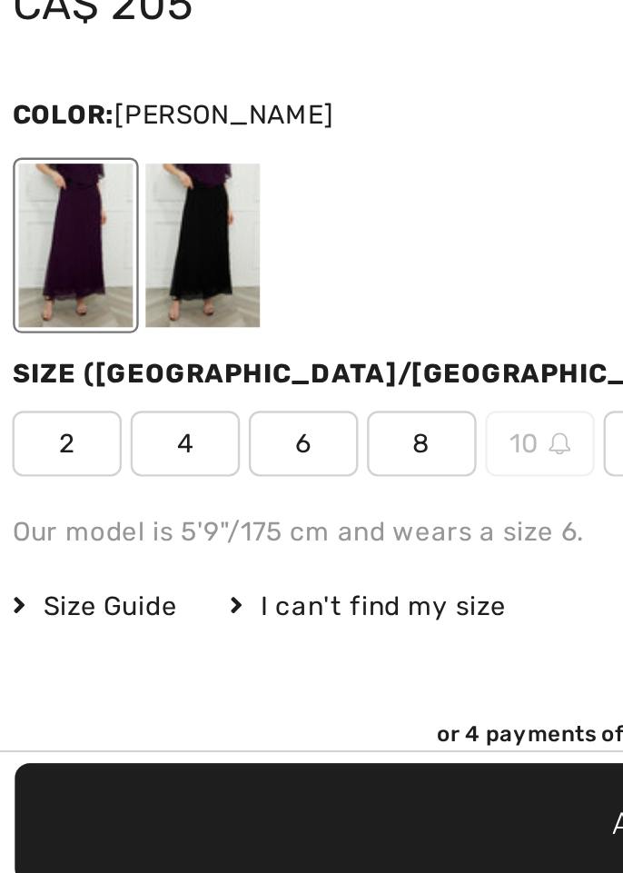
scroll to position [634, 0]
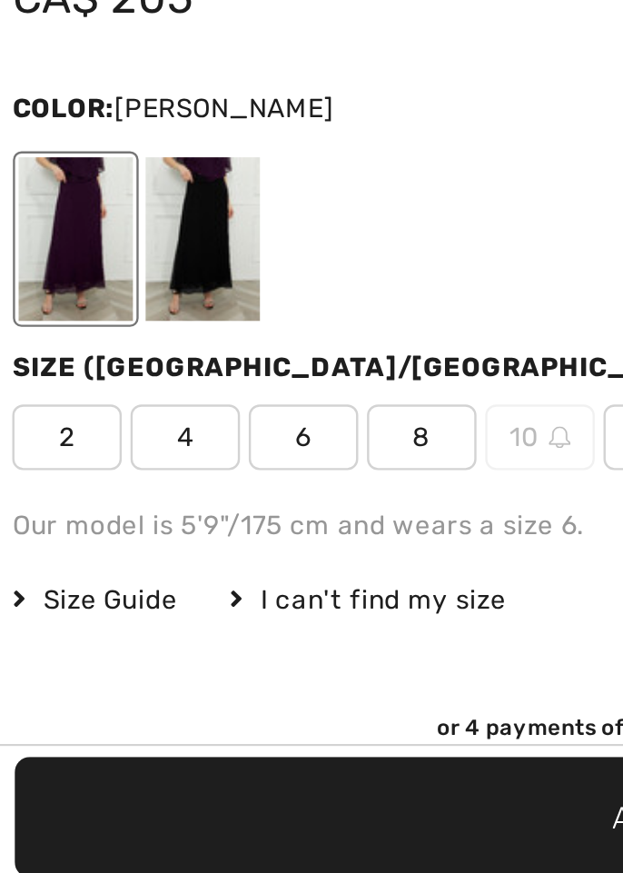
click at [62, 750] on span "Size Guide" at bounding box center [59, 753] width 68 height 16
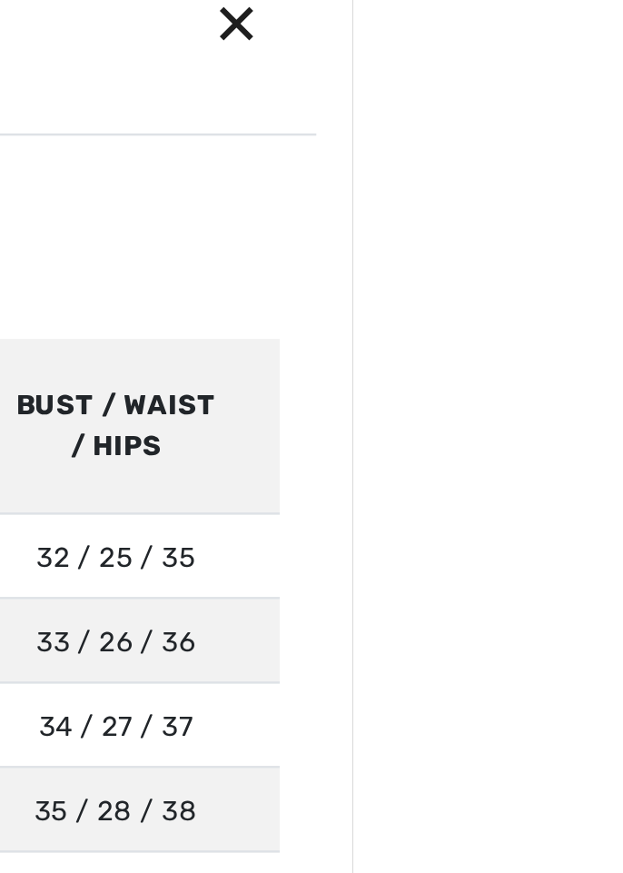
click at [601, 45] on div "✕" at bounding box center [577, 45] width 48 height 38
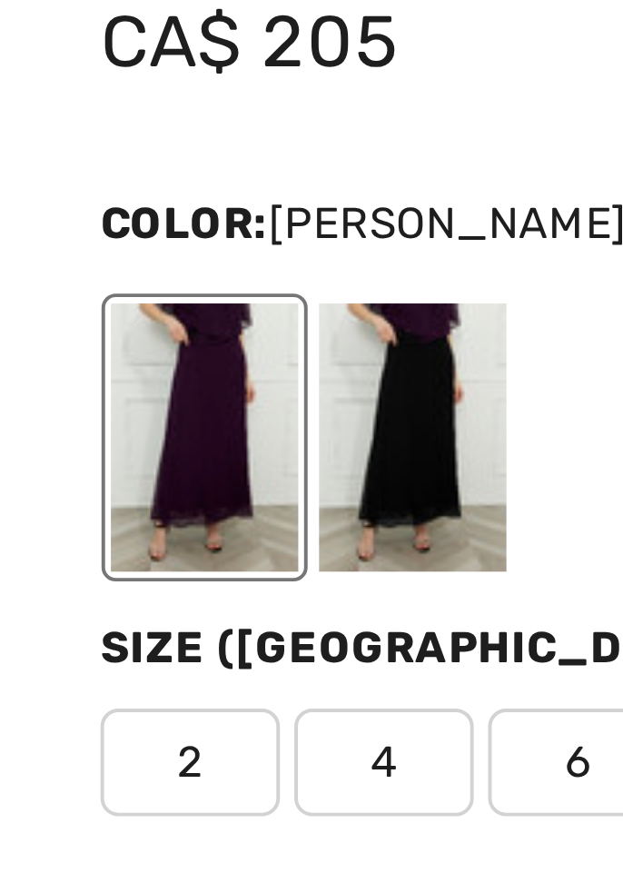
scroll to position [690, 0]
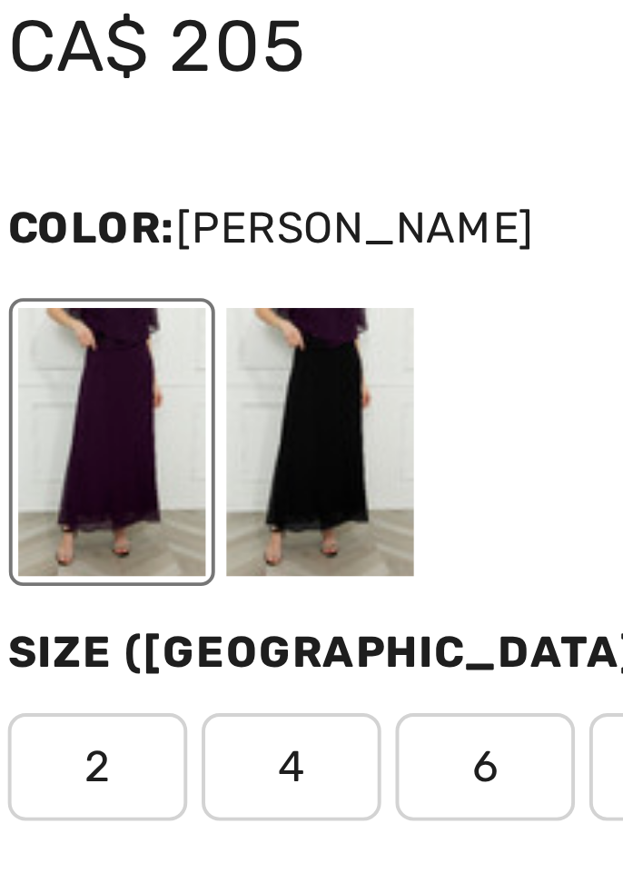
click at [94, 549] on div at bounding box center [104, 547] width 47 height 68
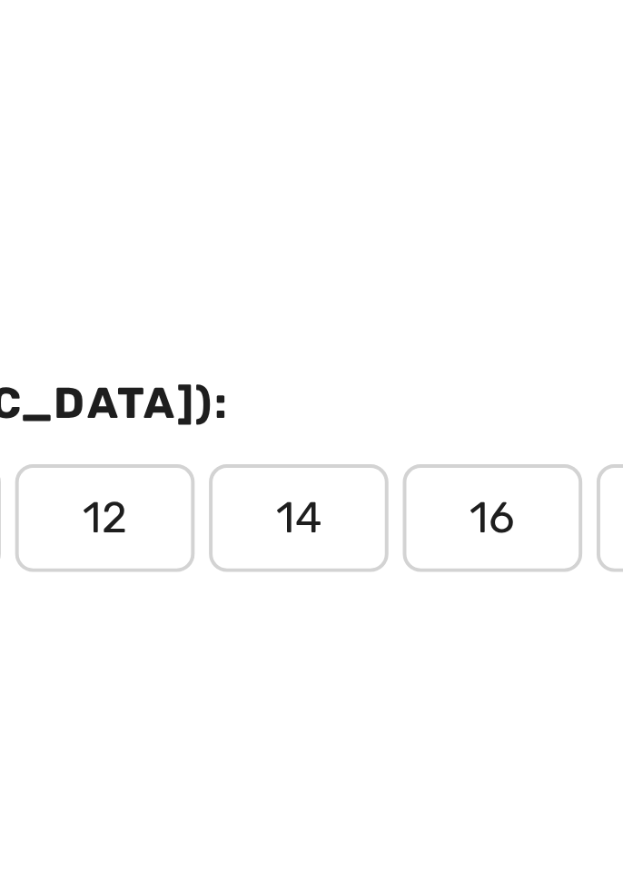
click at [386, 631] on span "16" at bounding box center [391, 629] width 45 height 27
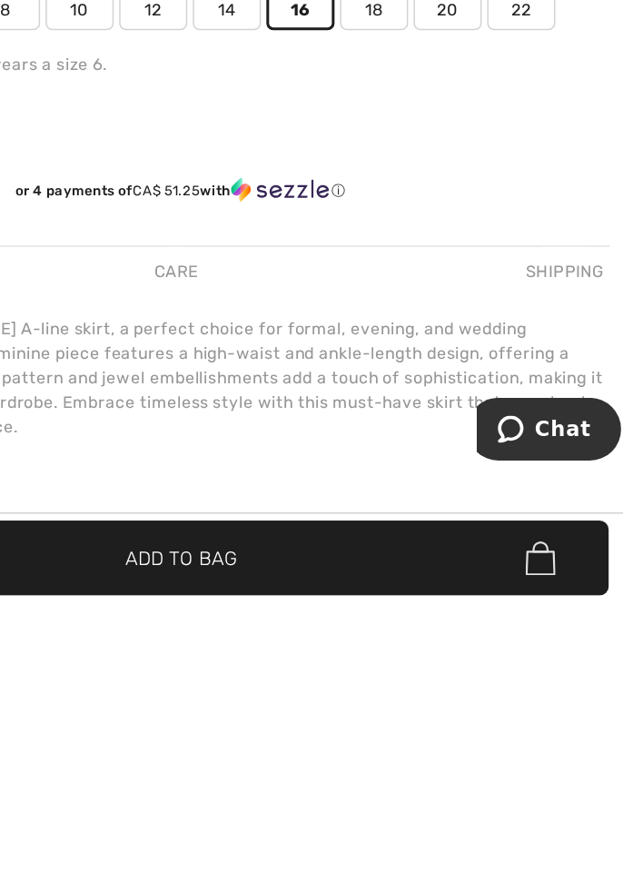
scroll to position [851, 0]
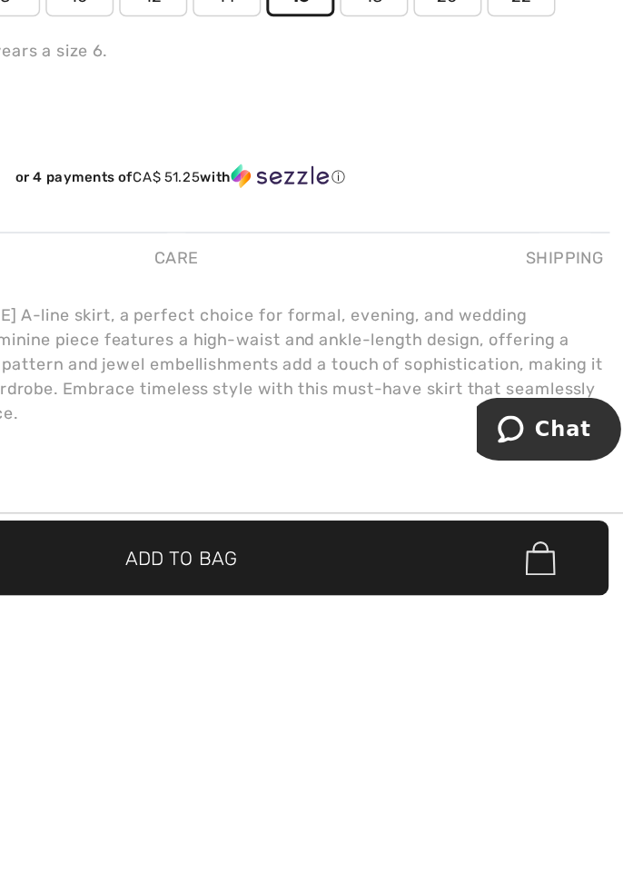
click at [349, 853] on span "Add to Bag" at bounding box center [311, 843] width 74 height 19
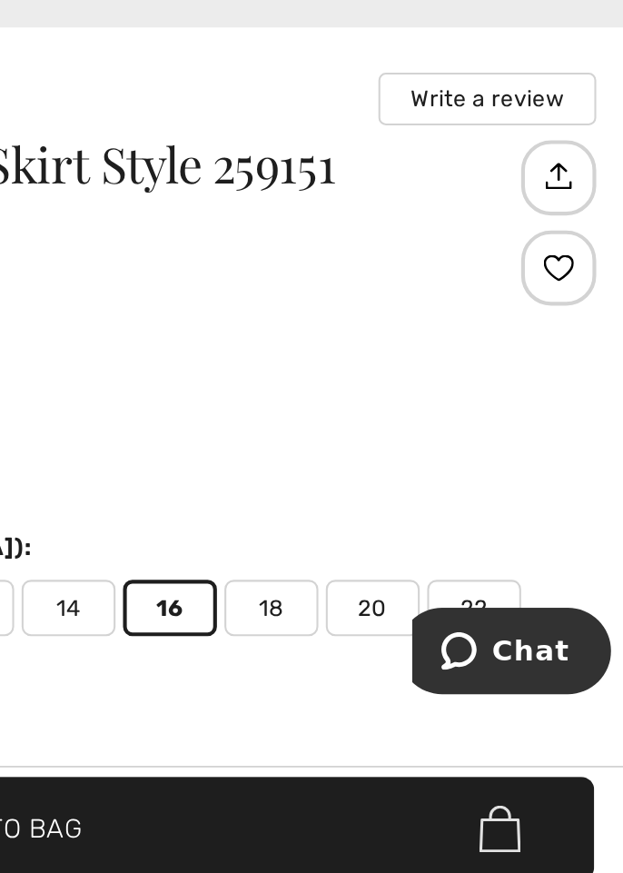
scroll to position [583, 0]
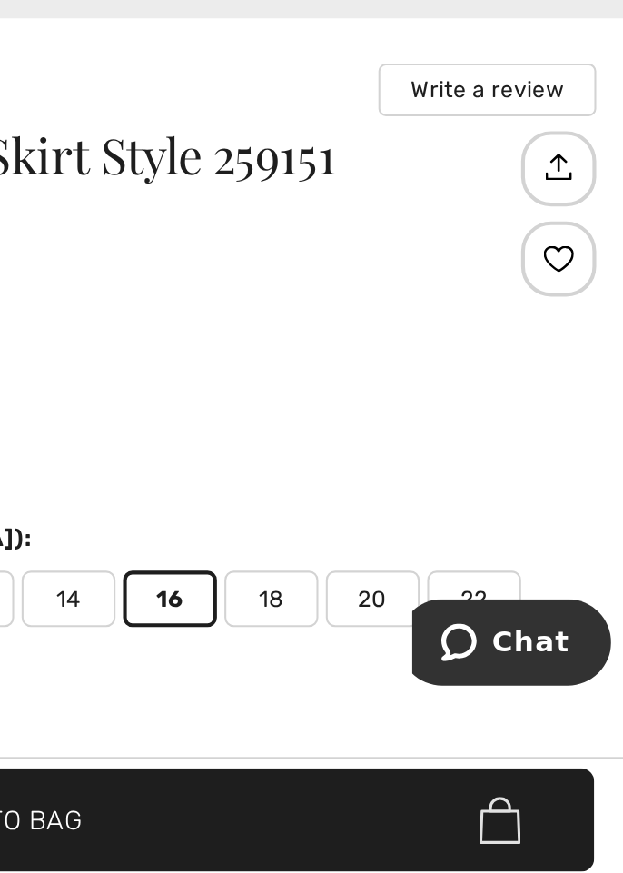
click at [437, 743] on span "18" at bounding box center [440, 736] width 45 height 27
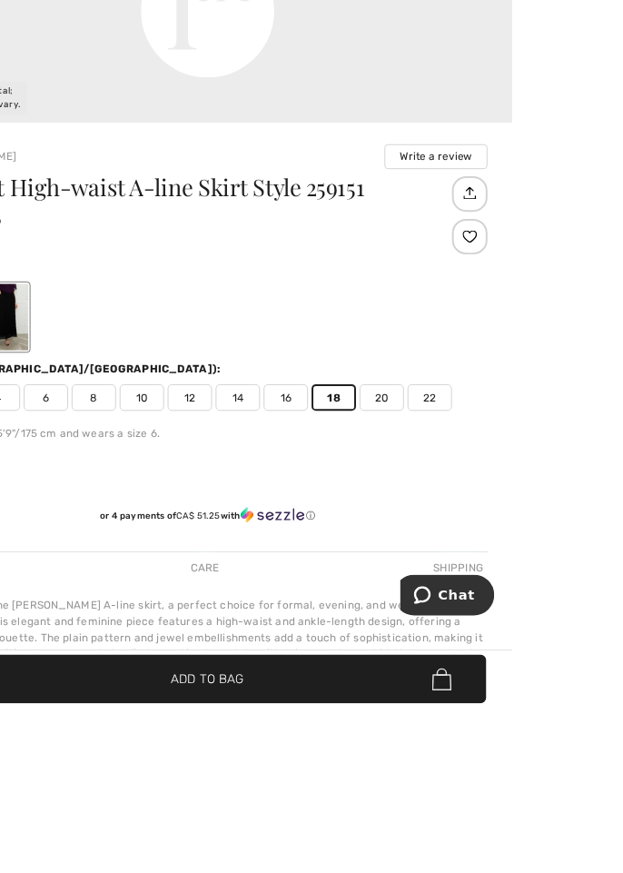
scroll to position [777, 0]
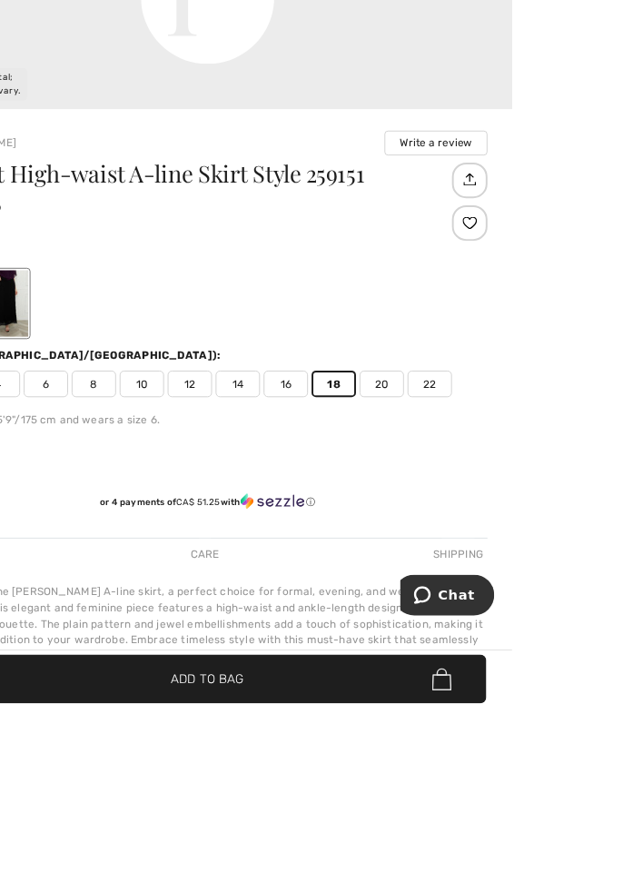
click at [349, 853] on span "Add to Bag" at bounding box center [311, 843] width 74 height 19
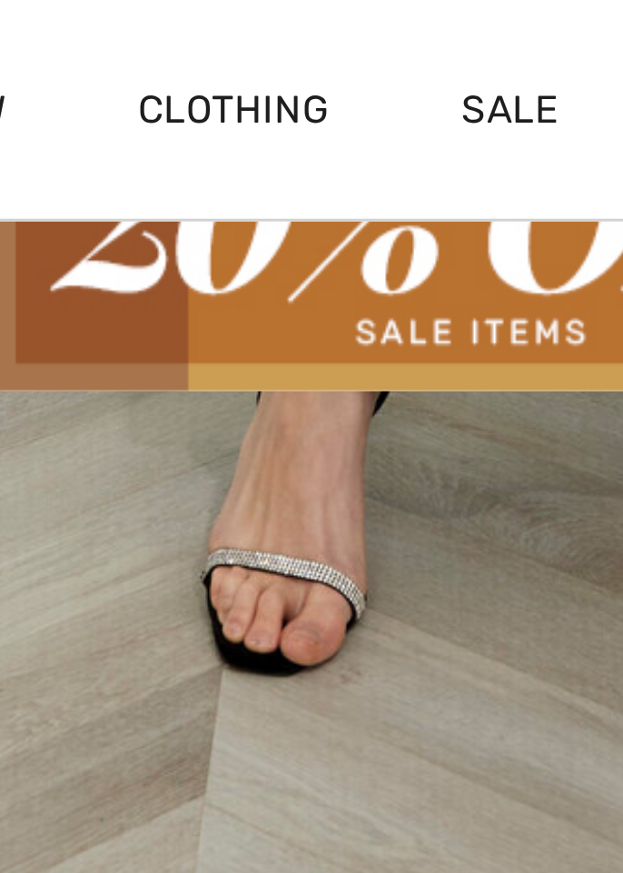
scroll to position [0, 0]
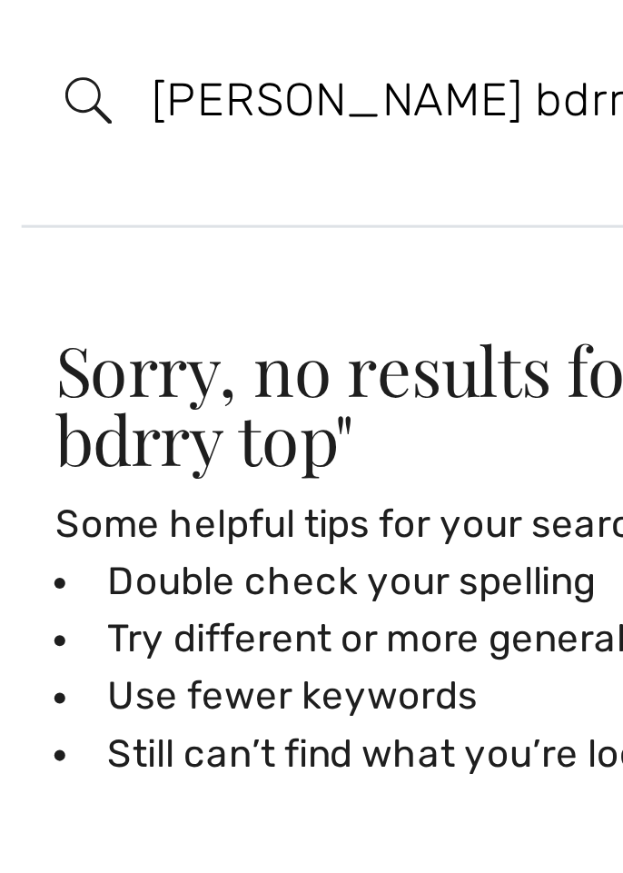
click at [215, 39] on input "Frank lyman bdrry top" at bounding box center [262, 42] width 338 height 55
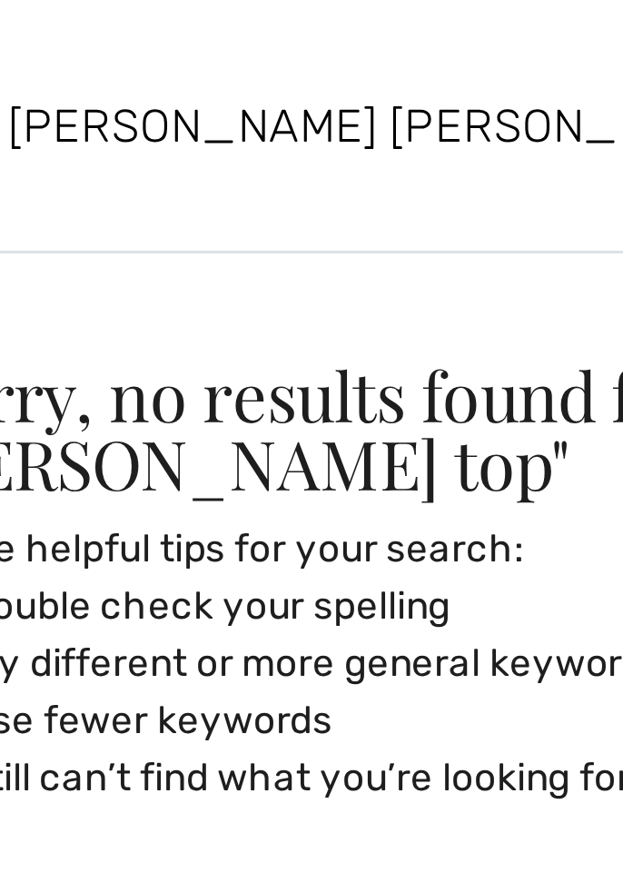
click at [279, 50] on input "Frank lyman berry top" at bounding box center [262, 42] width 338 height 55
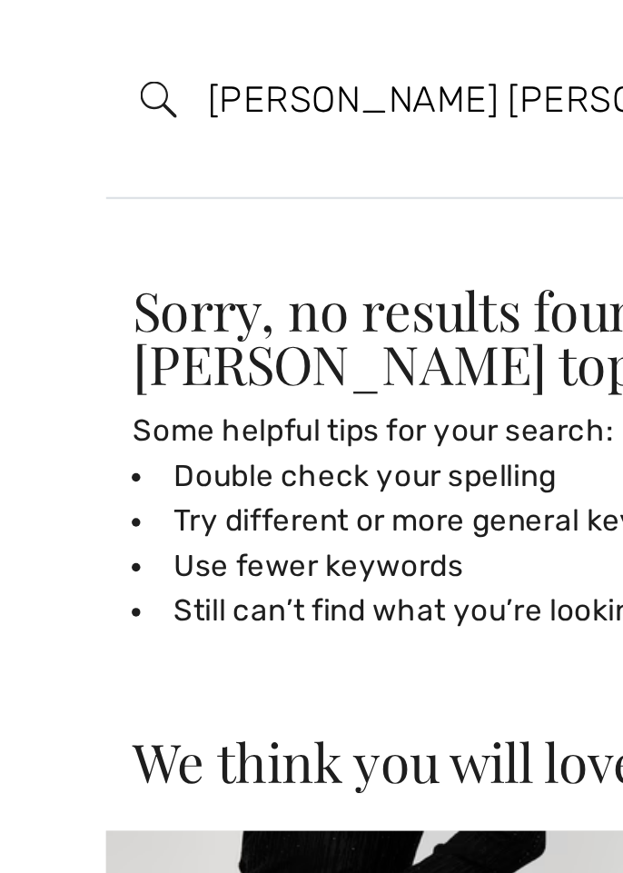
click at [231, 45] on input "Frank lyman berry top" at bounding box center [262, 42] width 338 height 55
click at [261, 42] on input "Frank lyman berry top" at bounding box center [262, 42] width 338 height 55
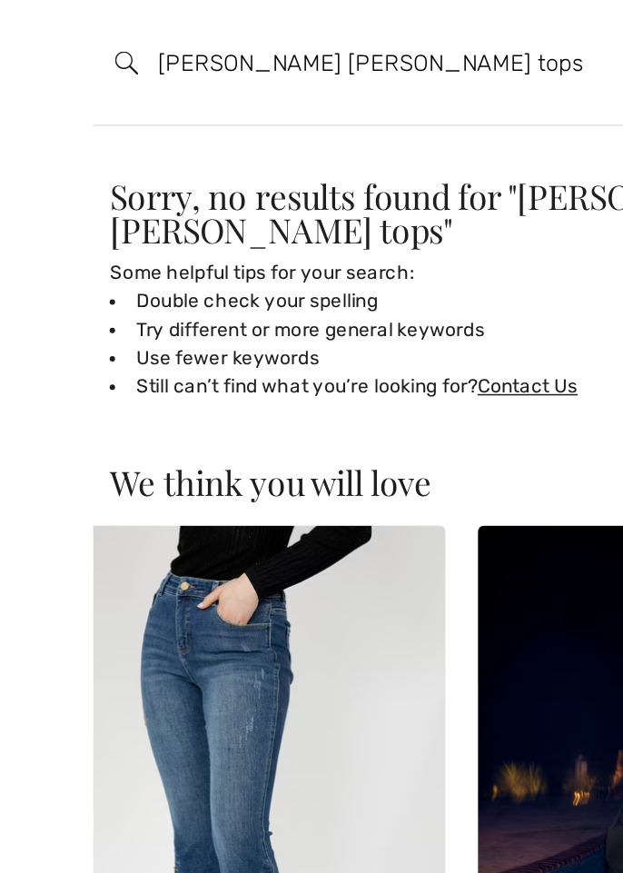
click at [233, 46] on input "Frank lyman berry tops" at bounding box center [262, 42] width 338 height 55
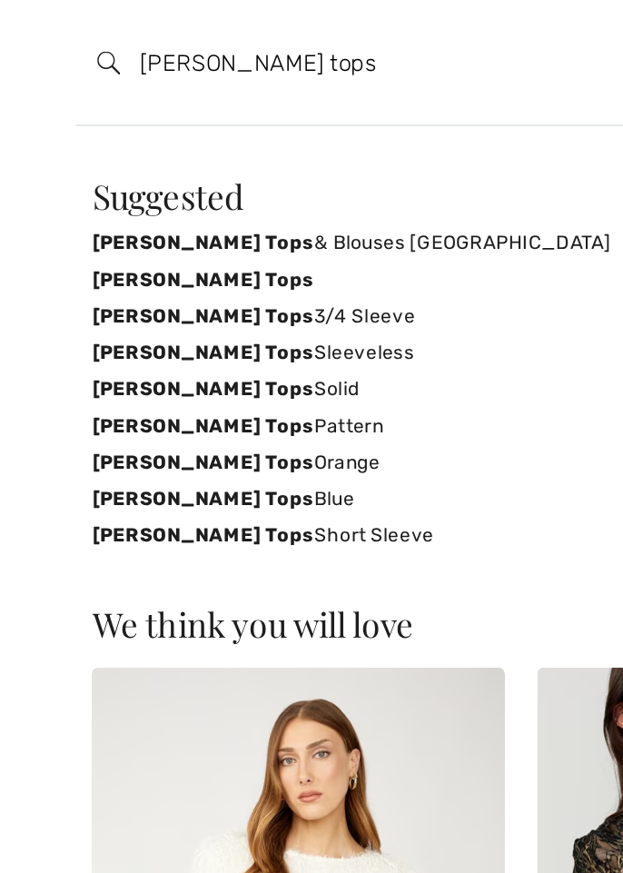
type input "Frank lyman tops"
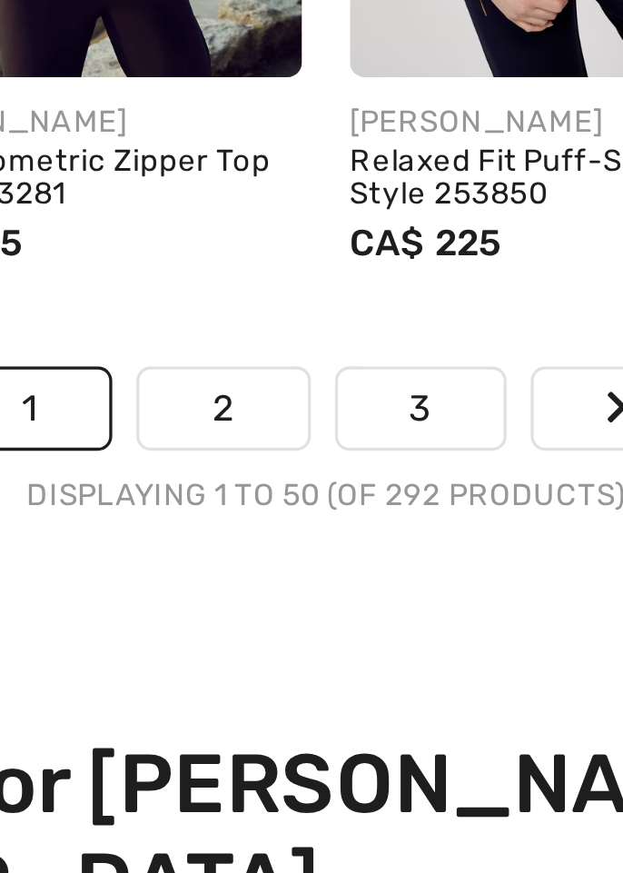
scroll to position [4427, 0]
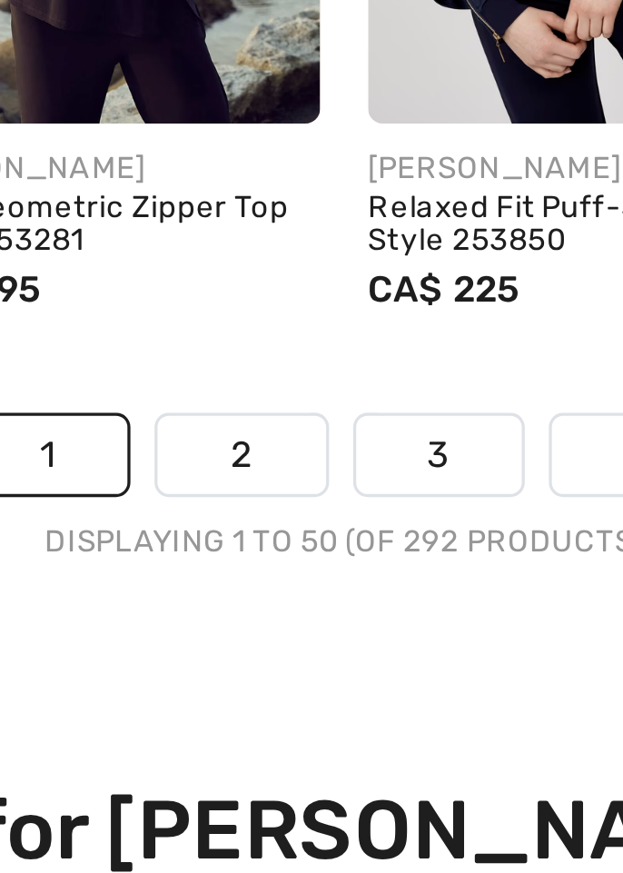
click at [278, 604] on link "2" at bounding box center [280, 606] width 50 height 24
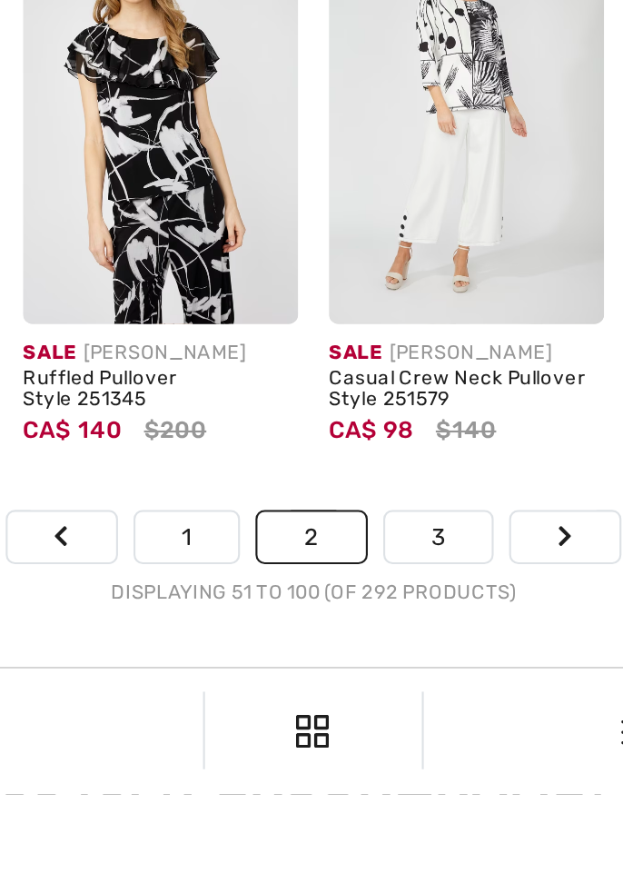
scroll to position [4279, 0]
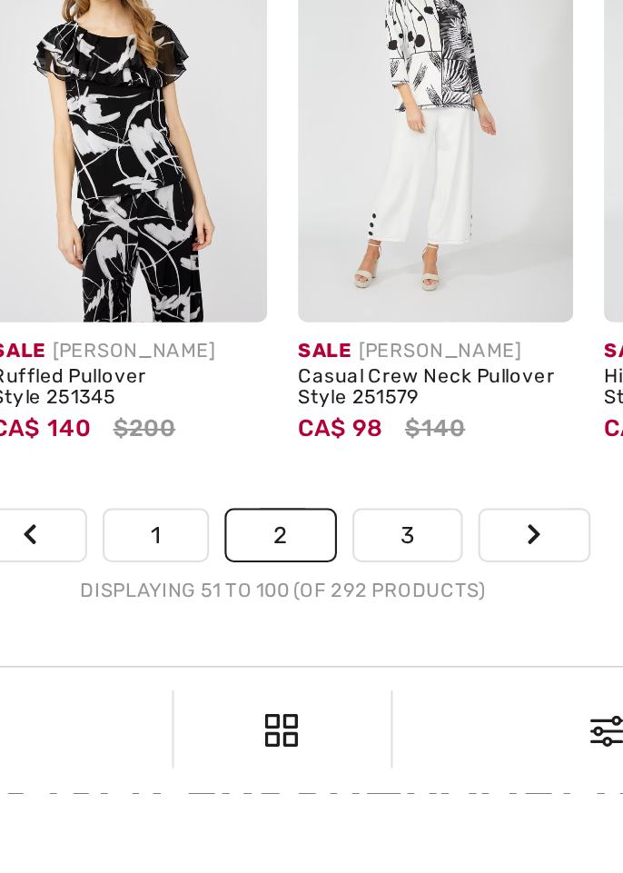
click at [362, 753] on link "3" at bounding box center [370, 752] width 50 height 24
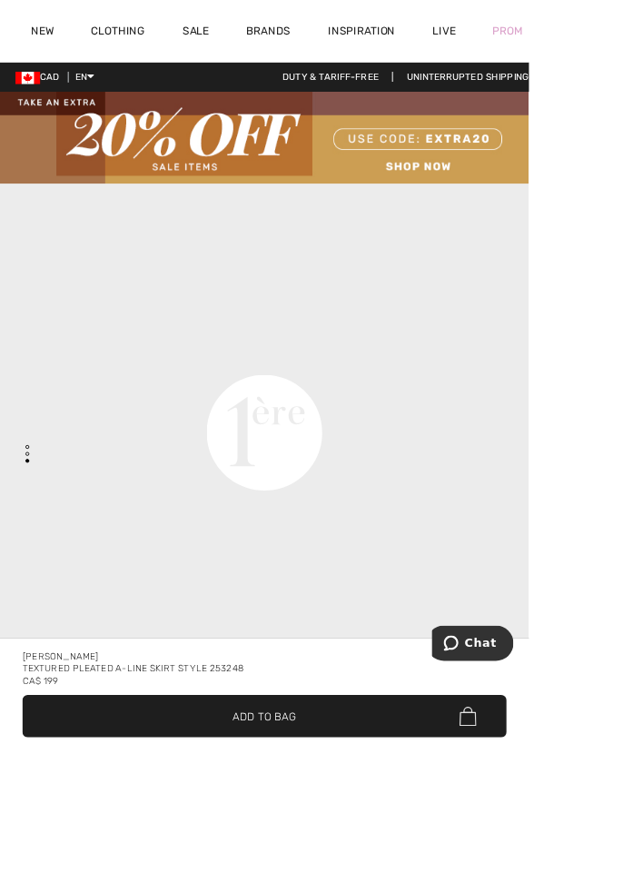
scroll to position [2104, 0]
click at [368, 795] on div "Textured Pleated A-line Skirt Style 253248" at bounding box center [311, 787] width 570 height 15
click at [303, 780] on div "[PERSON_NAME]" at bounding box center [311, 773] width 570 height 15
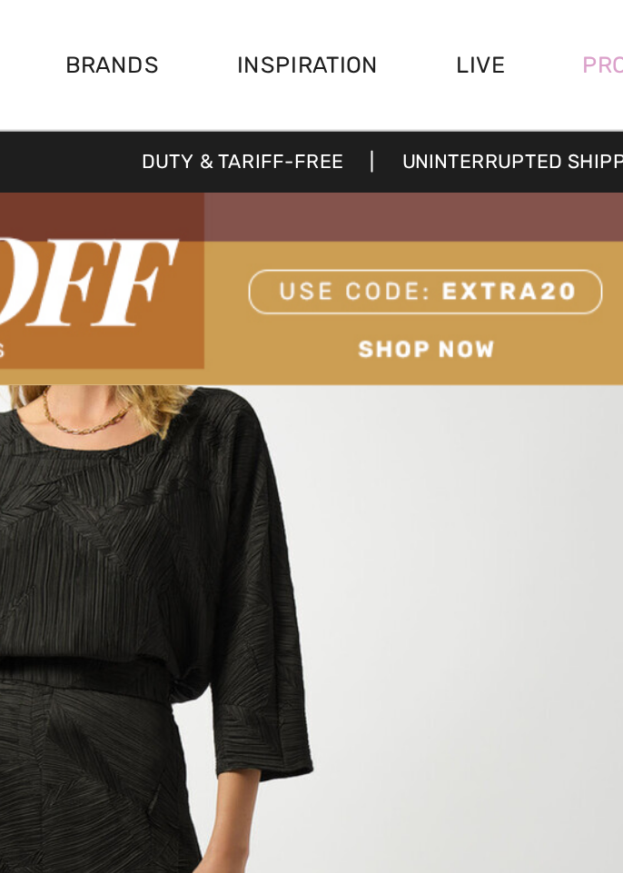
scroll to position [0, 0]
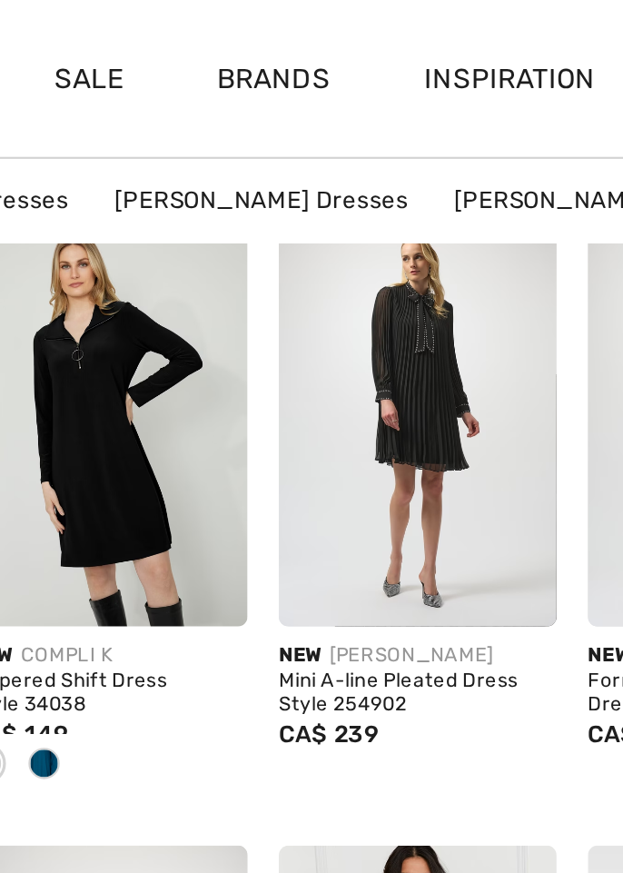
scroll to position [0, 284]
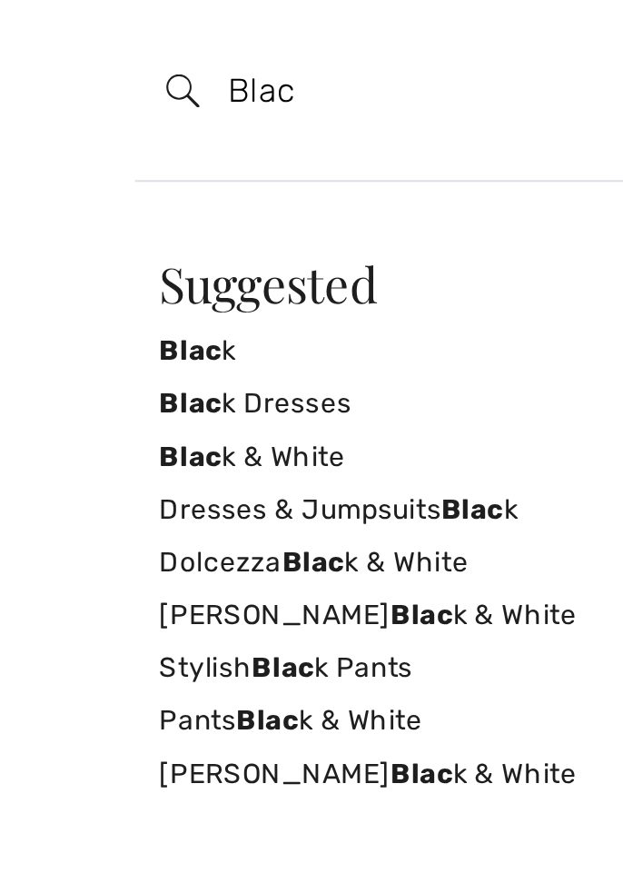
scroll to position [1513, 0]
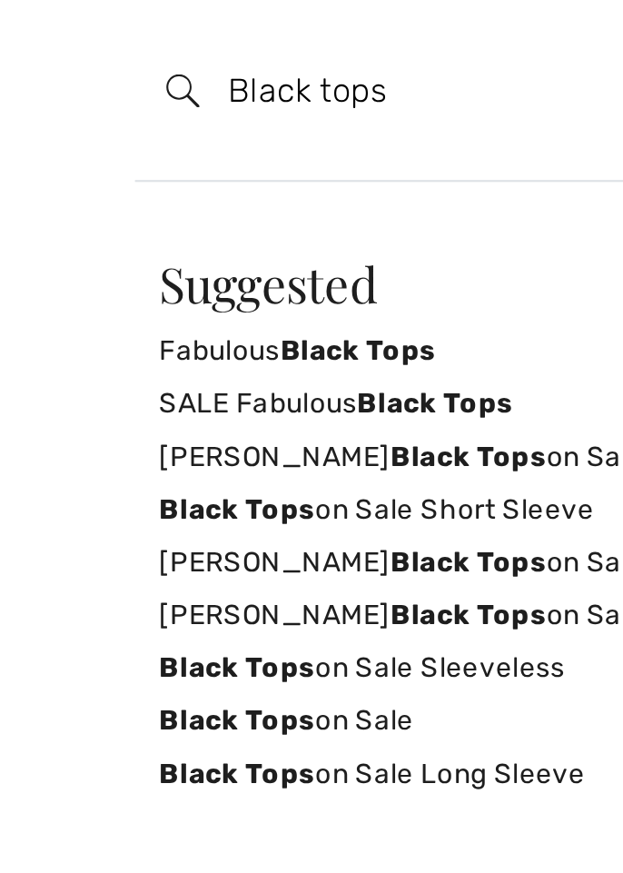
type input "Black tops"
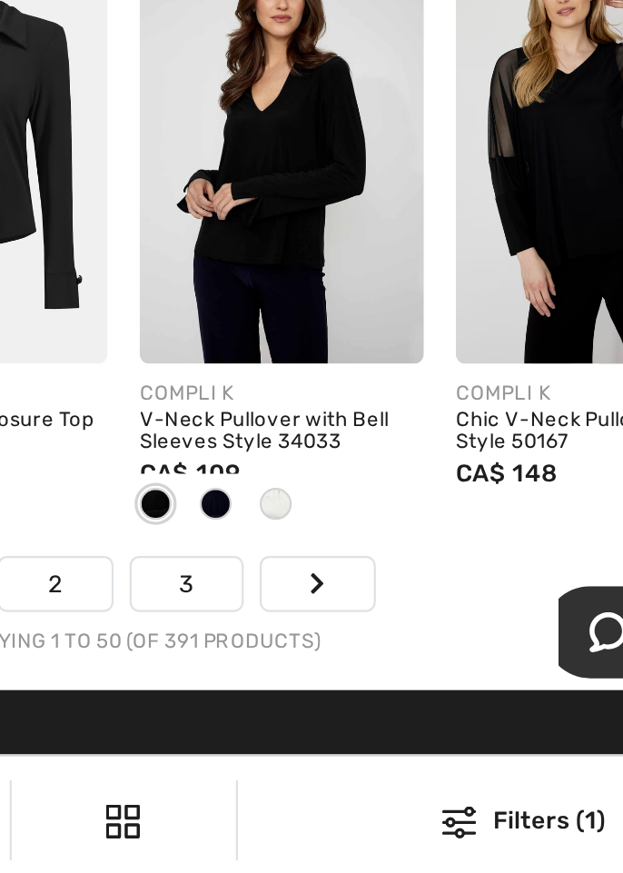
scroll to position [4297, 0]
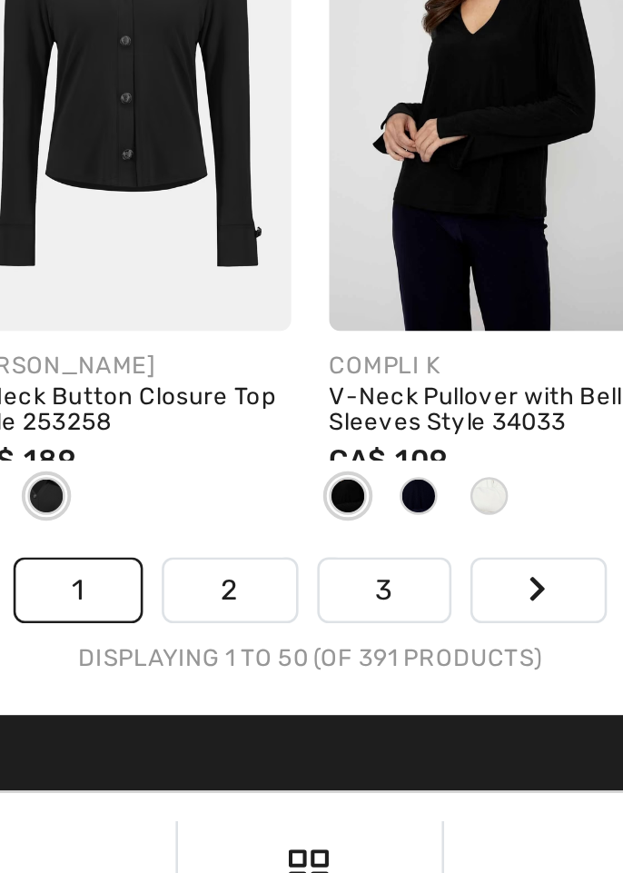
click at [271, 735] on link "2" at bounding box center [280, 736] width 50 height 24
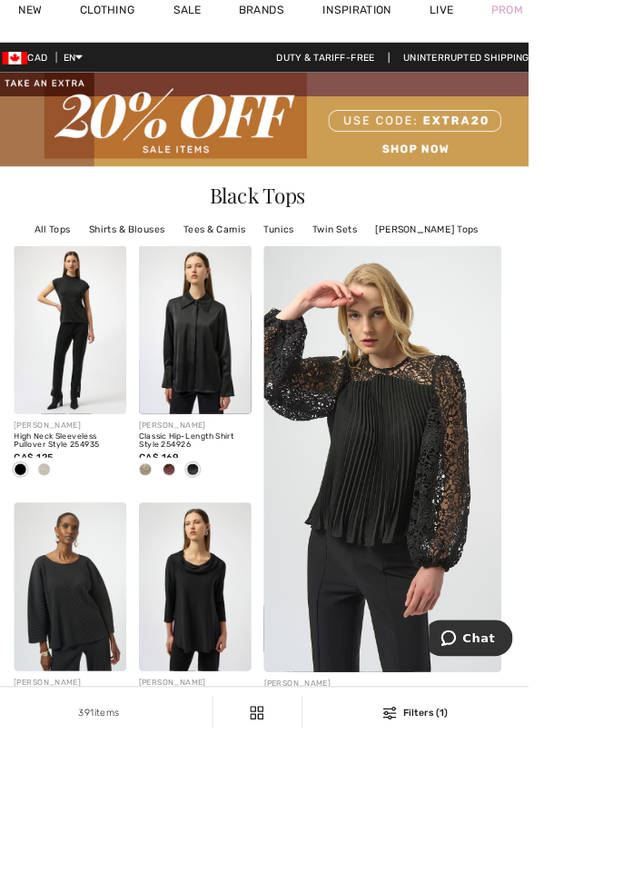
click at [412, 630] on img at bounding box center [455, 552] width 327 height 491
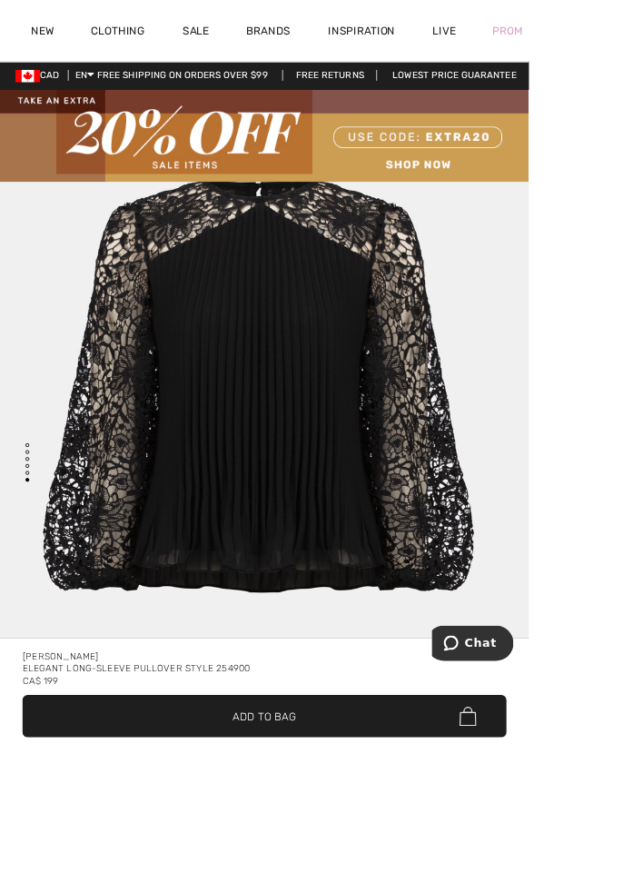
scroll to position [1, 0]
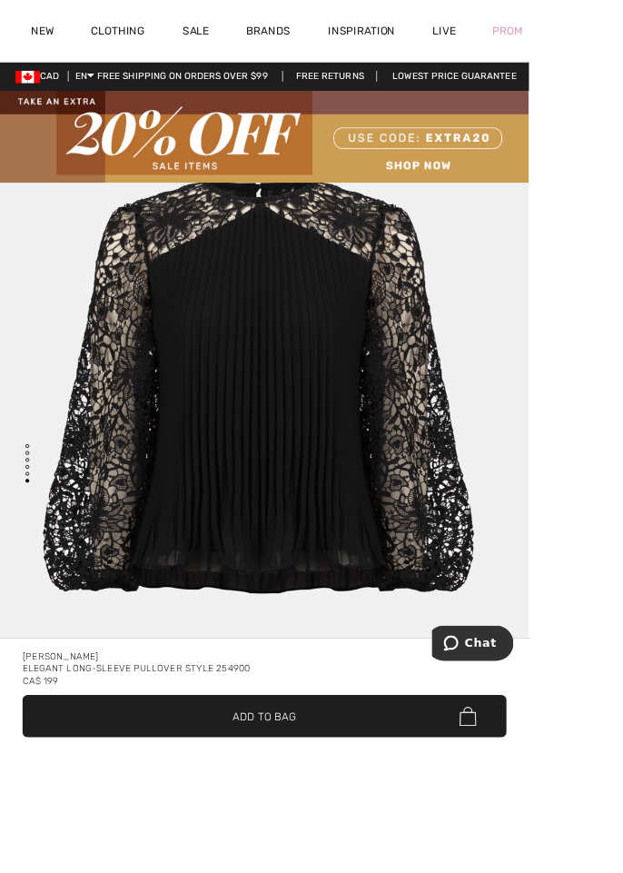
click at [280, 795] on div "Elegant Long-sleeve Pullover Style 254900" at bounding box center [311, 787] width 570 height 15
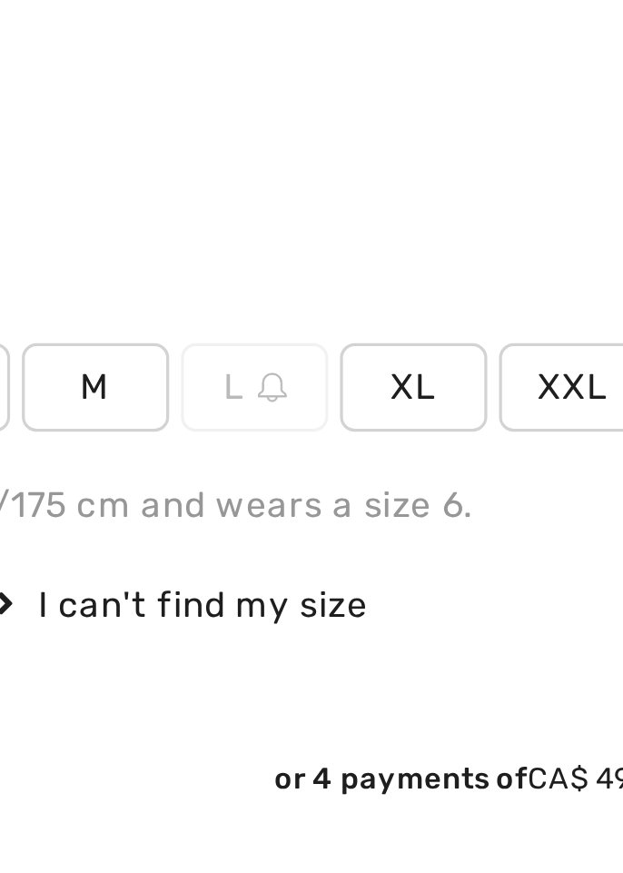
scroll to position [731, 0]
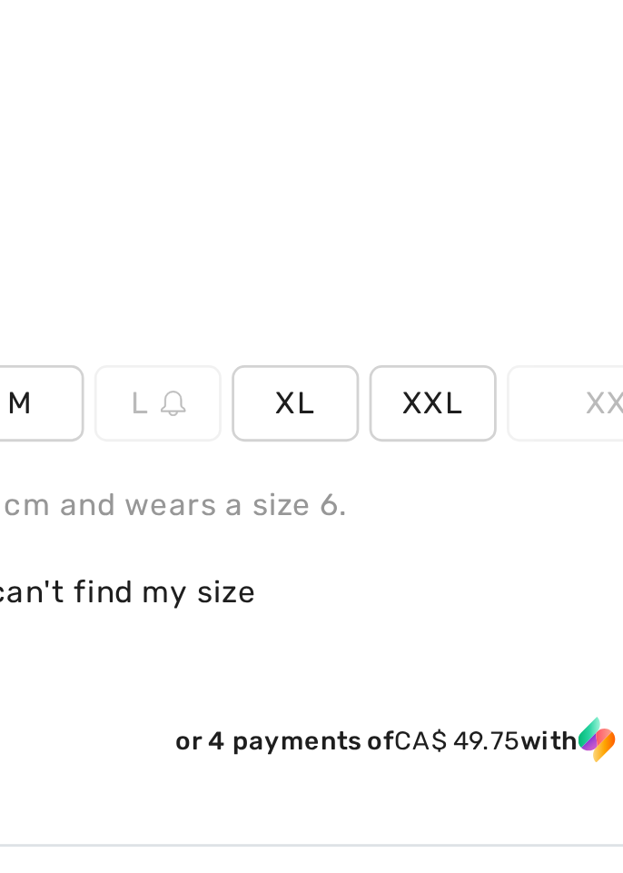
click at [234, 604] on span "XL" at bounding box center [244, 603] width 45 height 27
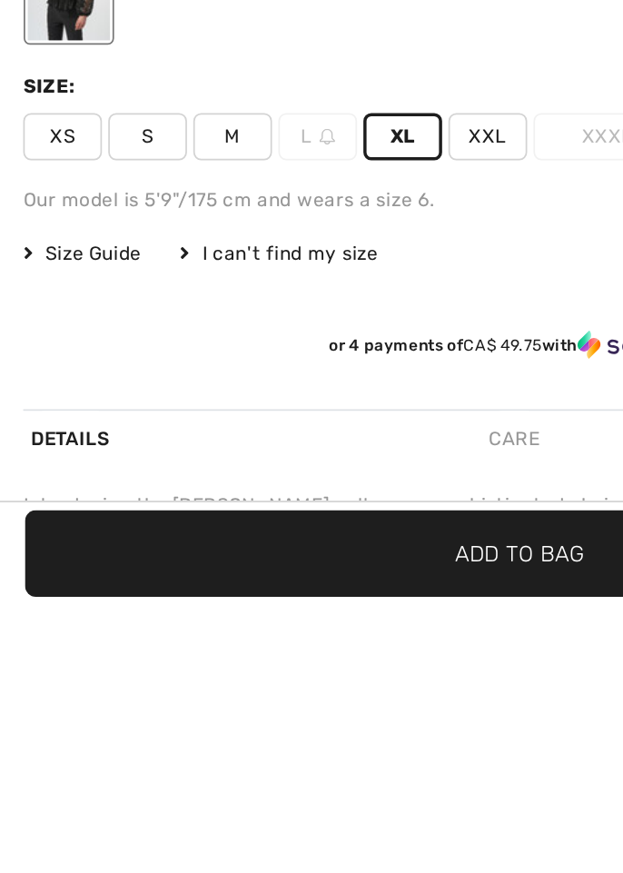
click at [256, 868] on span "✔ Added to Bag Add to Bag" at bounding box center [311, 843] width 570 height 50
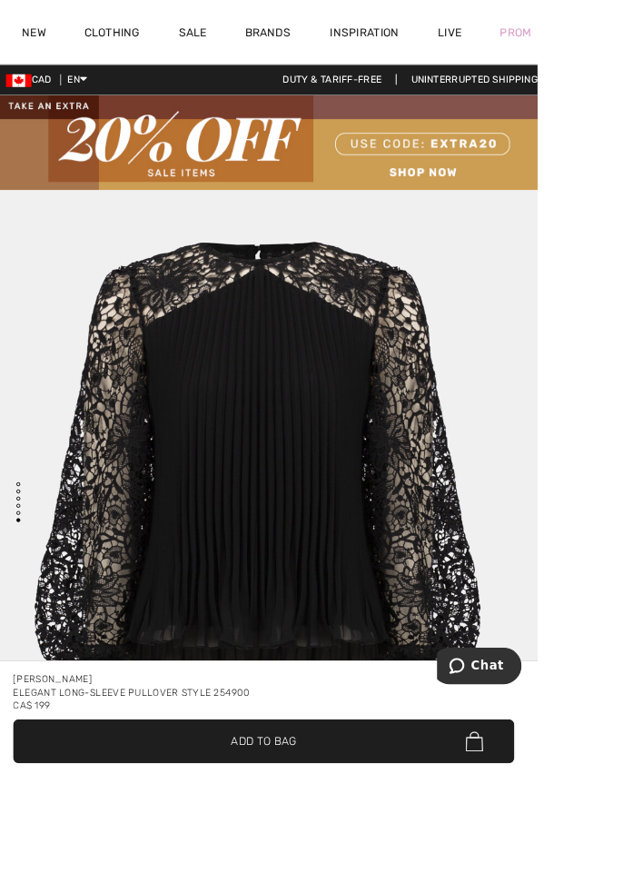
scroll to position [4962, 0]
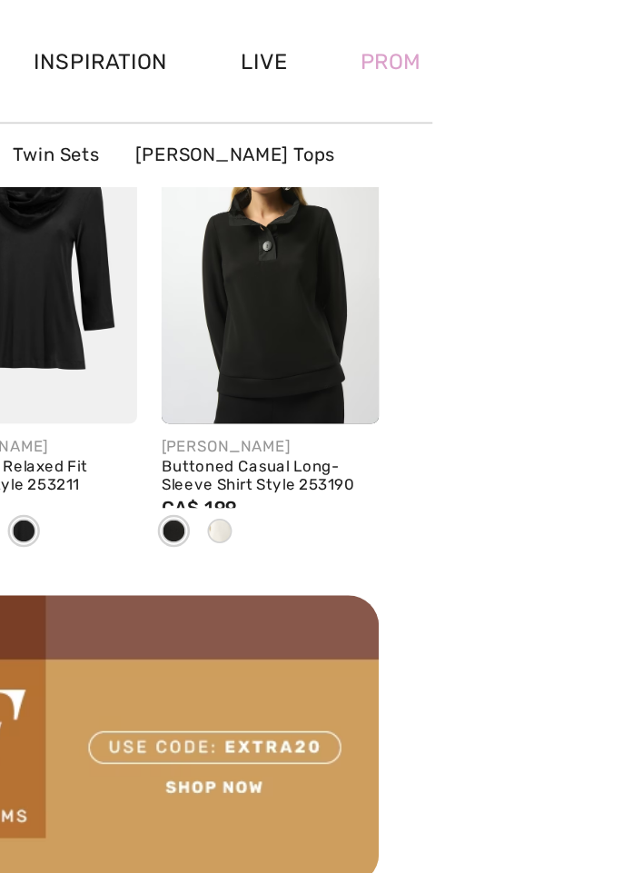
scroll to position [2135, 0]
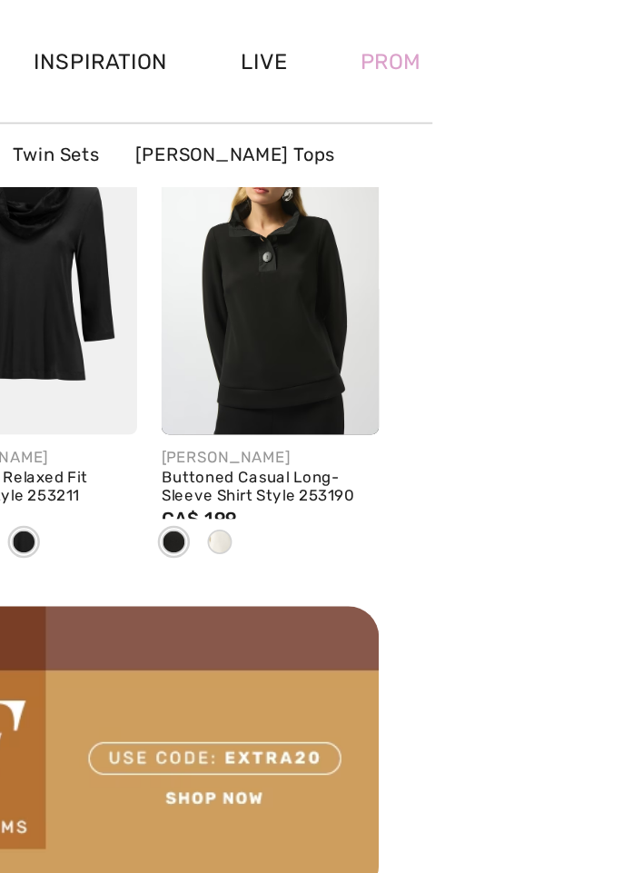
click at [622, 45] on div "Prom" at bounding box center [598, 36] width 79 height 74
click at [622, 42] on div "Prom" at bounding box center [598, 36] width 79 height 74
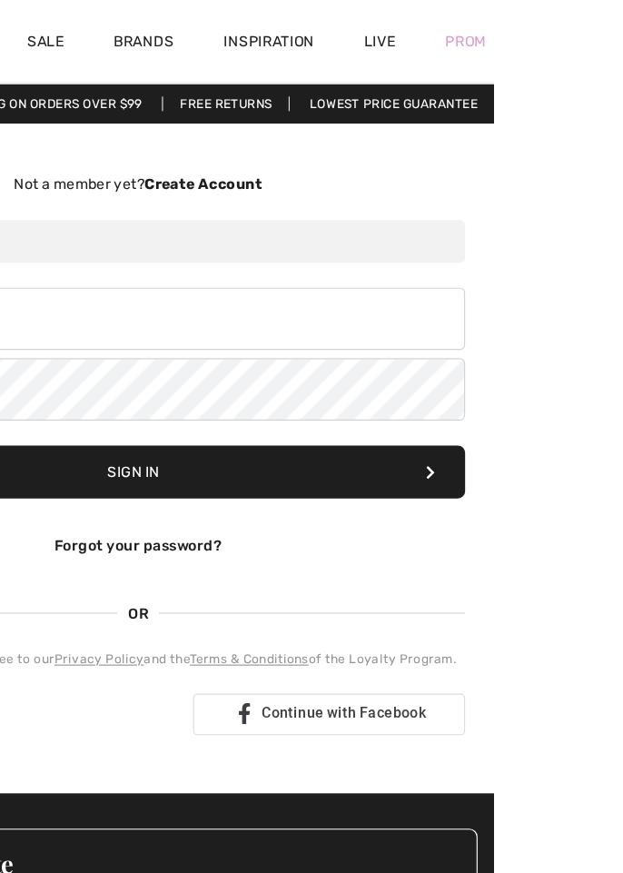
click at [622, 42] on div "Prom" at bounding box center [598, 36] width 79 height 74
click at [622, 49] on div "Prom" at bounding box center [598, 36] width 79 height 74
click at [622, 54] on div "Prom" at bounding box center [598, 36] width 79 height 74
click at [622, 40] on div "Prom" at bounding box center [598, 36] width 79 height 74
